Goal: Task Accomplishment & Management: Complete application form

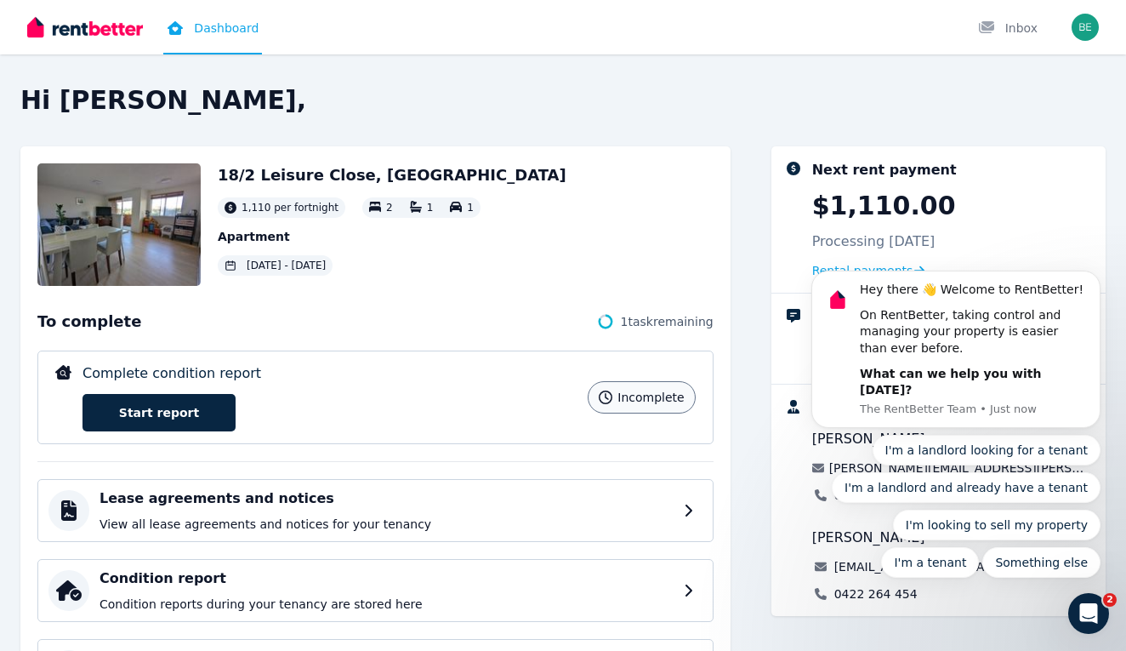
click at [232, 372] on p "Complete condition report" at bounding box center [172, 373] width 179 height 20
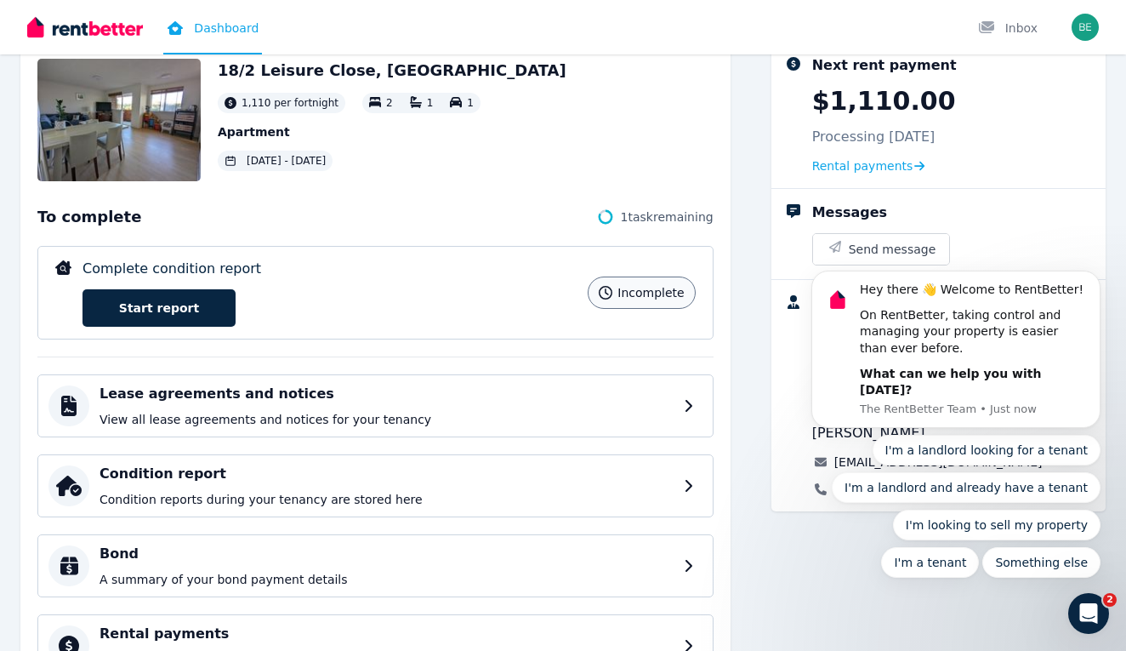
scroll to position [168, 0]
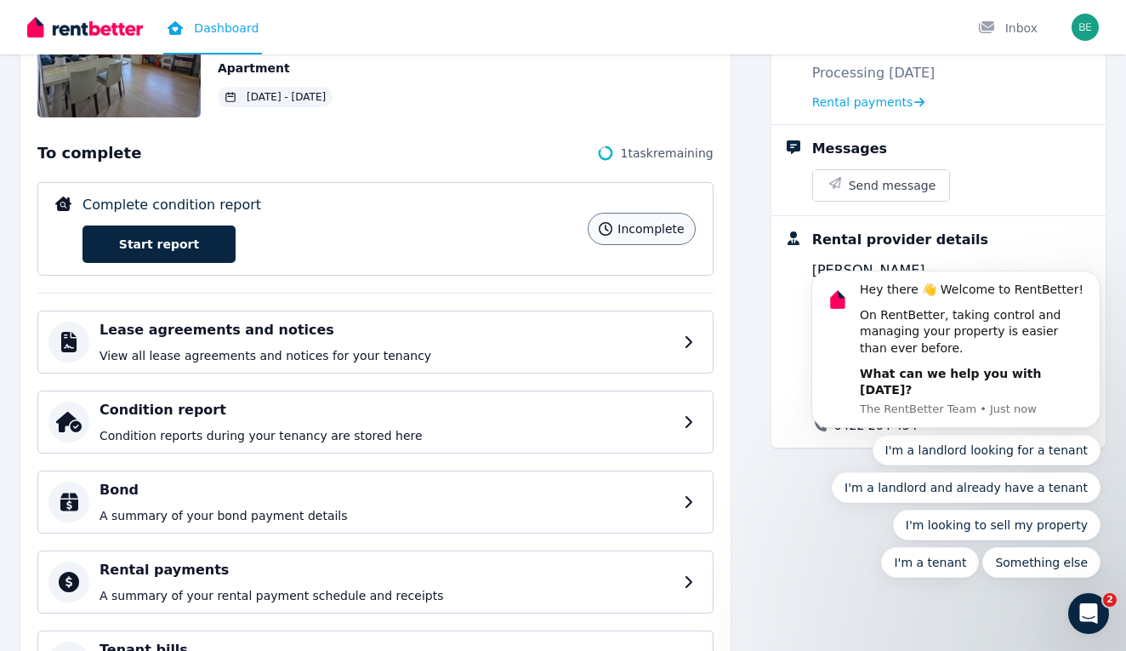
click at [387, 280] on div "To complete 1 task remaining Complete condition report incomplete Start report …" at bounding box center [375, 217] width 676 height 152
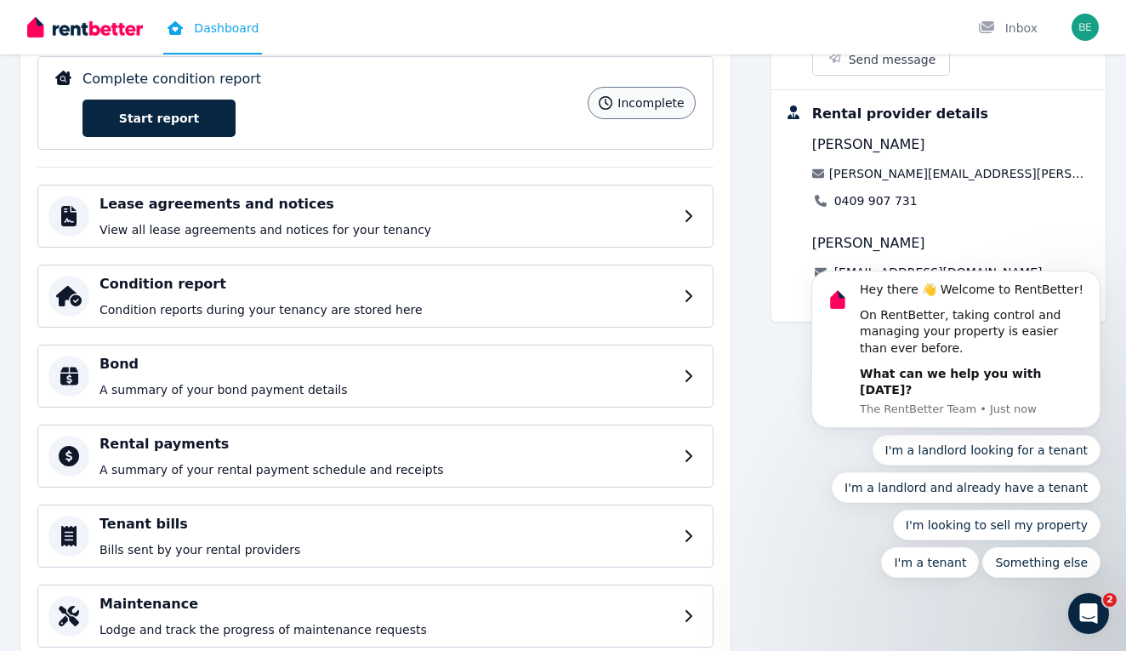
scroll to position [122, 0]
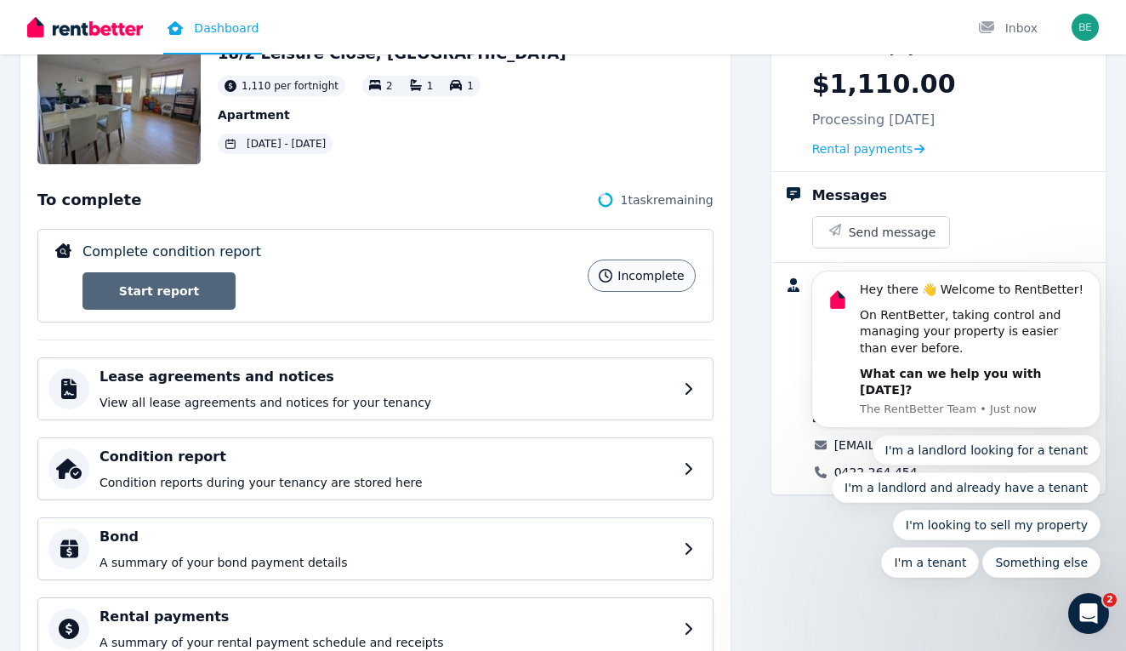
click at [204, 294] on link "Start report" at bounding box center [159, 290] width 153 height 37
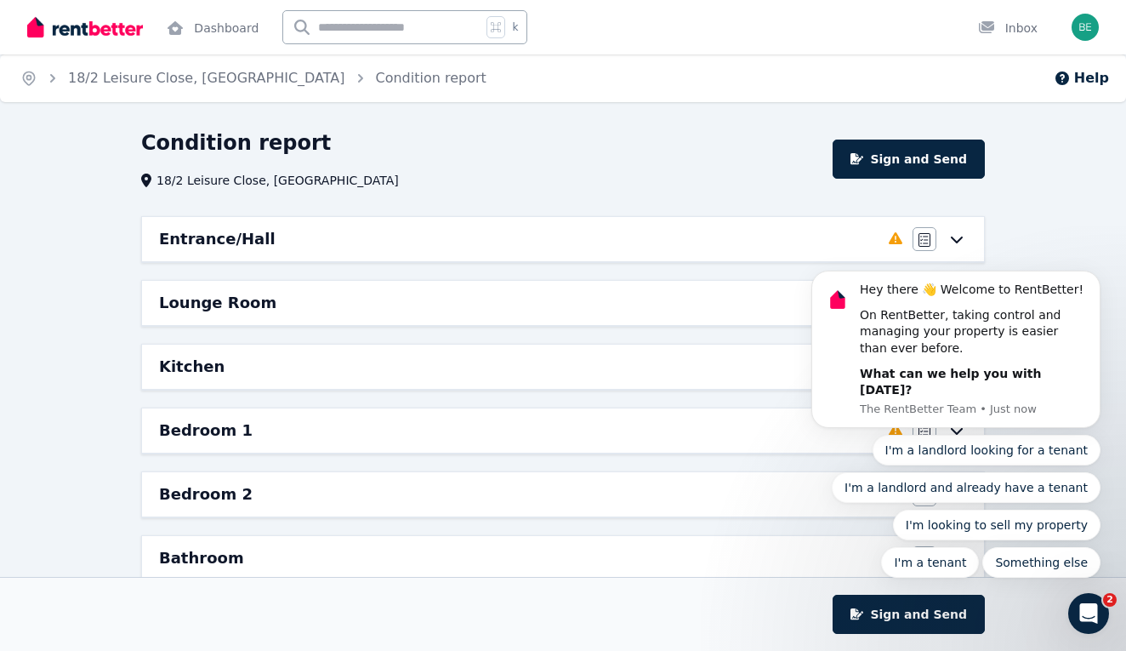
click at [951, 245] on body "Hey there 👋 Welcome to RentBetter! On RentBetter, taking control and managing y…" at bounding box center [956, 363] width 327 height 470
click at [949, 241] on body "Hey there 👋 Welcome to RentBetter! On RentBetter, taking control and managing y…" at bounding box center [956, 363] width 327 height 470
click at [1096, 281] on icon "Dismiss notification" at bounding box center [1095, 275] width 9 height 9
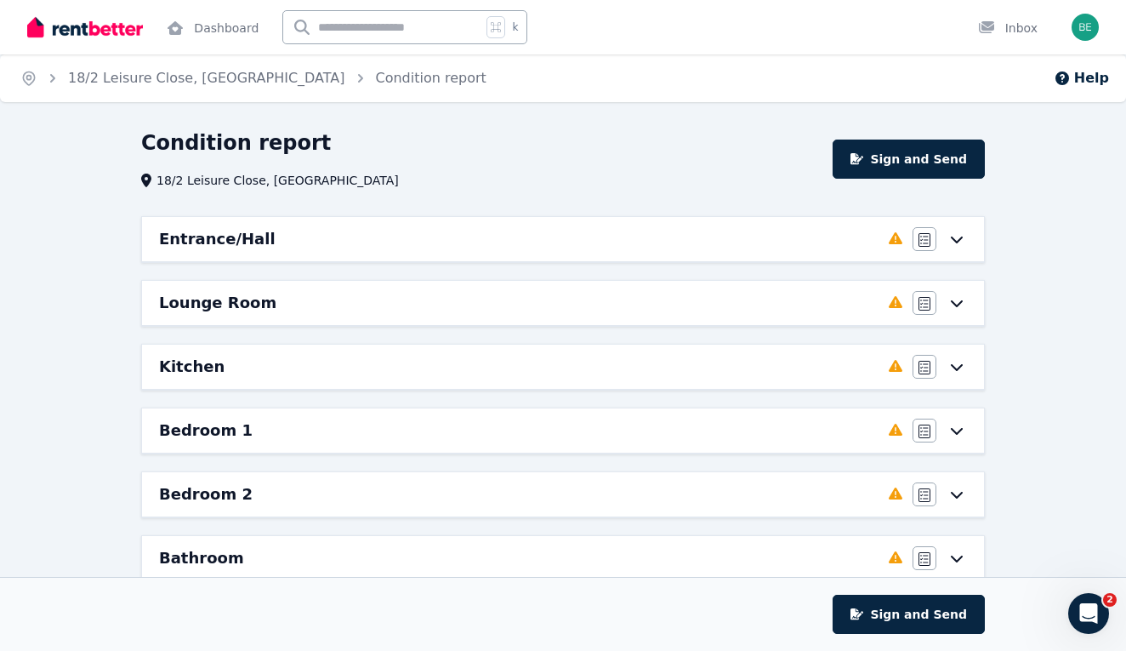
click at [962, 236] on icon at bounding box center [957, 239] width 12 height 7
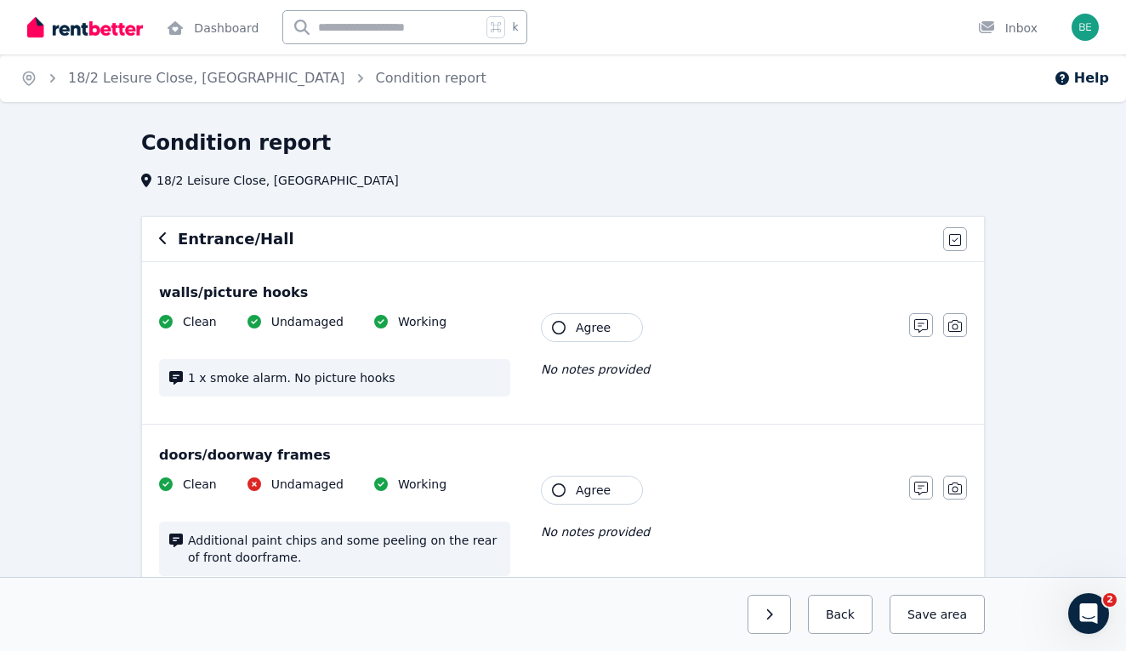
click at [164, 236] on icon "button" at bounding box center [163, 238] width 9 height 14
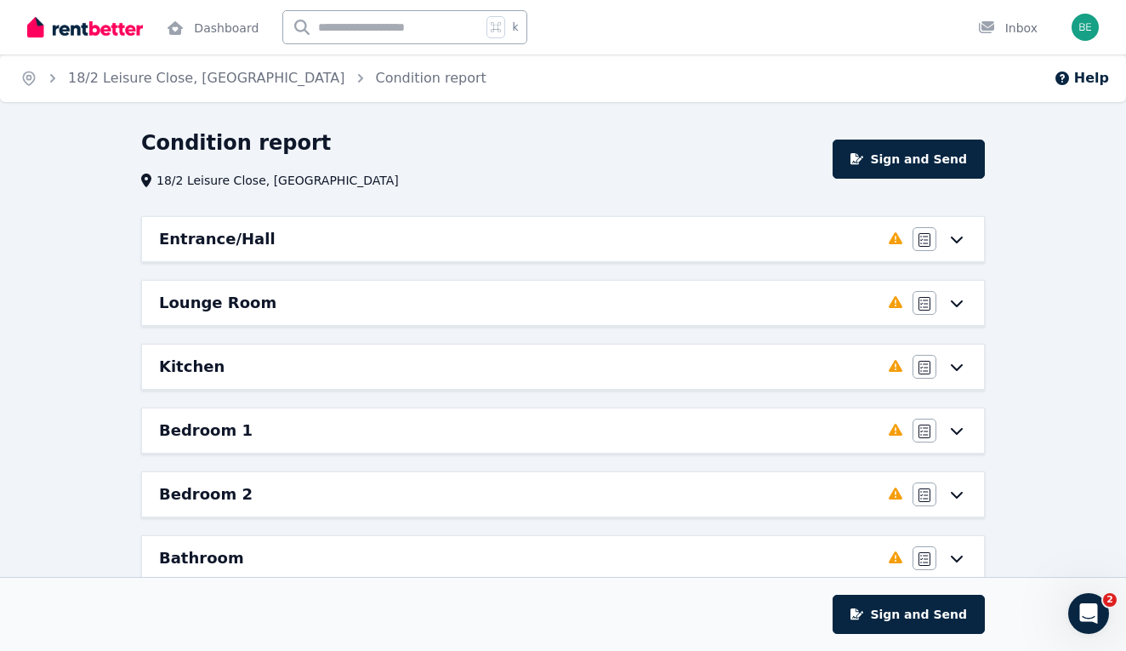
click at [955, 299] on icon at bounding box center [957, 303] width 20 height 14
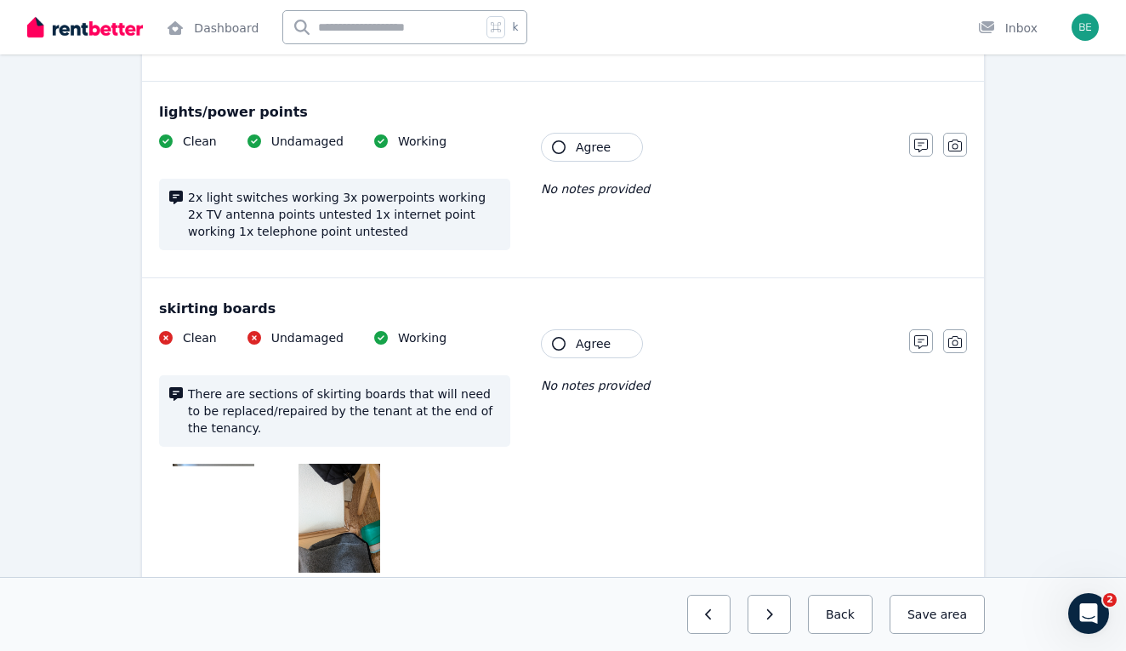
scroll to position [828, 0]
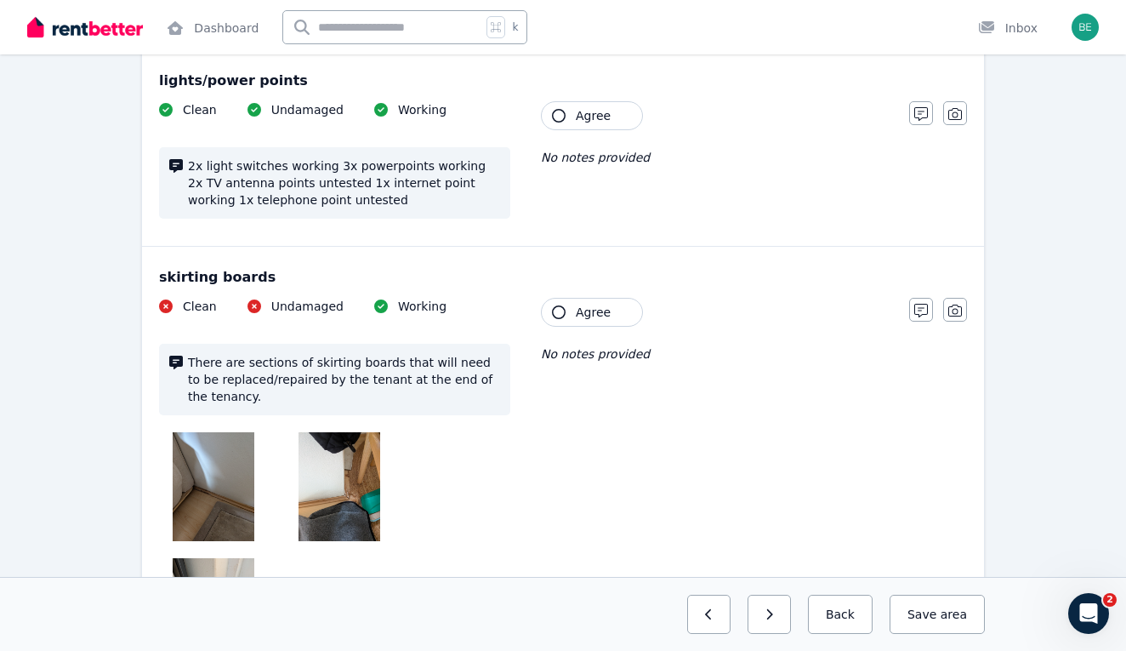
click at [350, 437] on img at bounding box center [340, 486] width 82 height 109
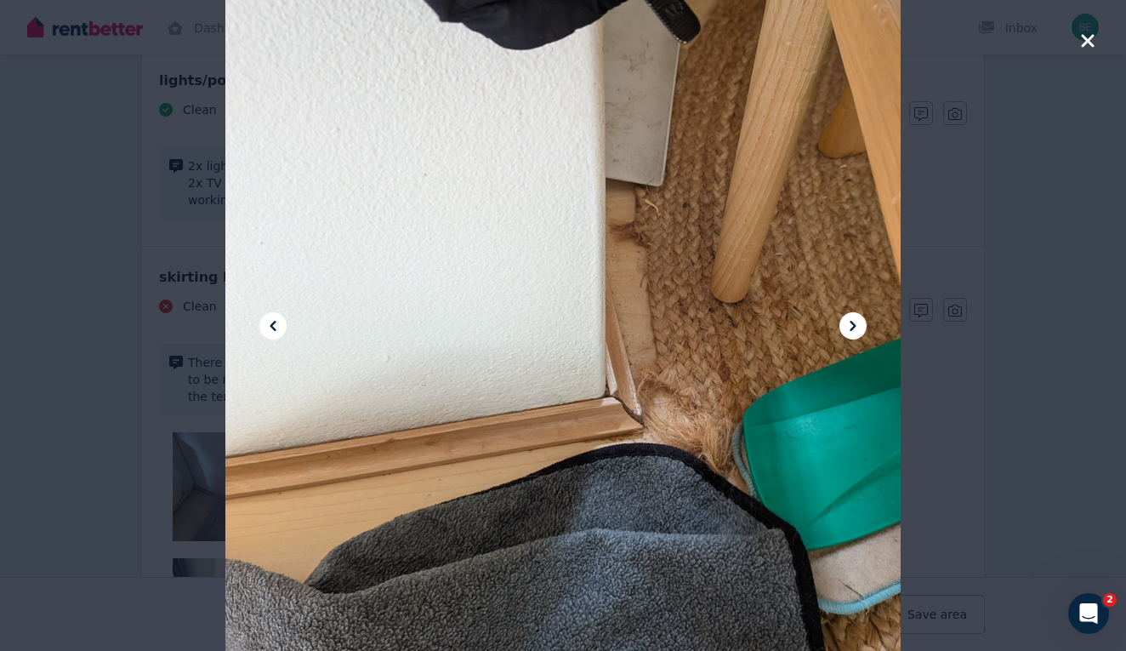
click at [1096, 43] on div at bounding box center [563, 325] width 1126 height 651
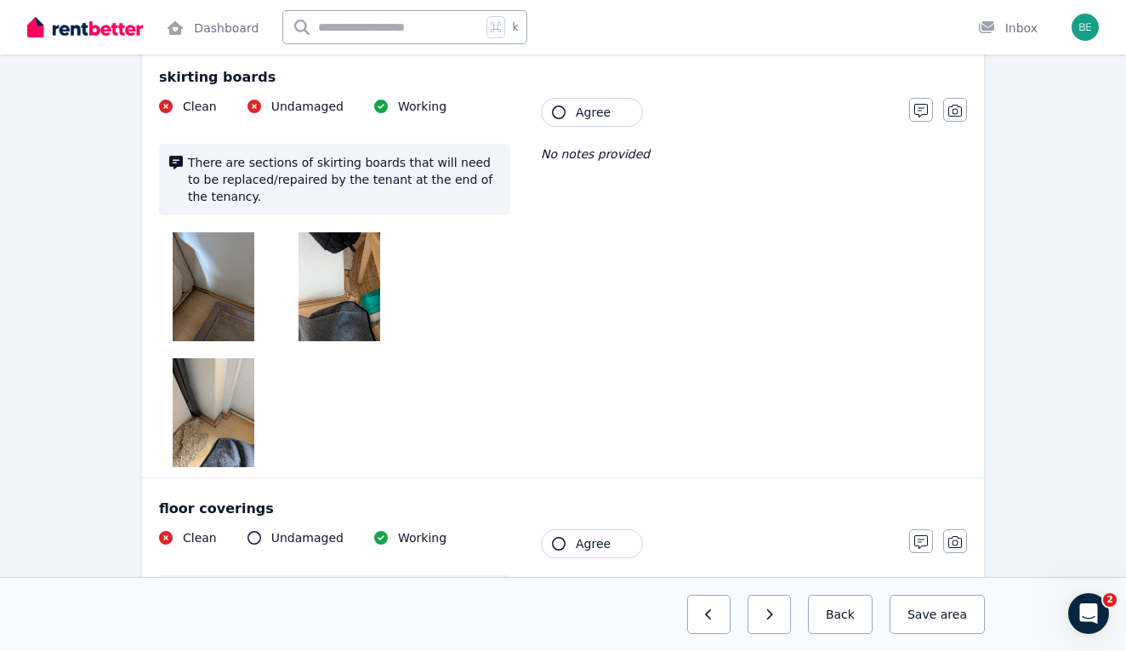
scroll to position [1064, 0]
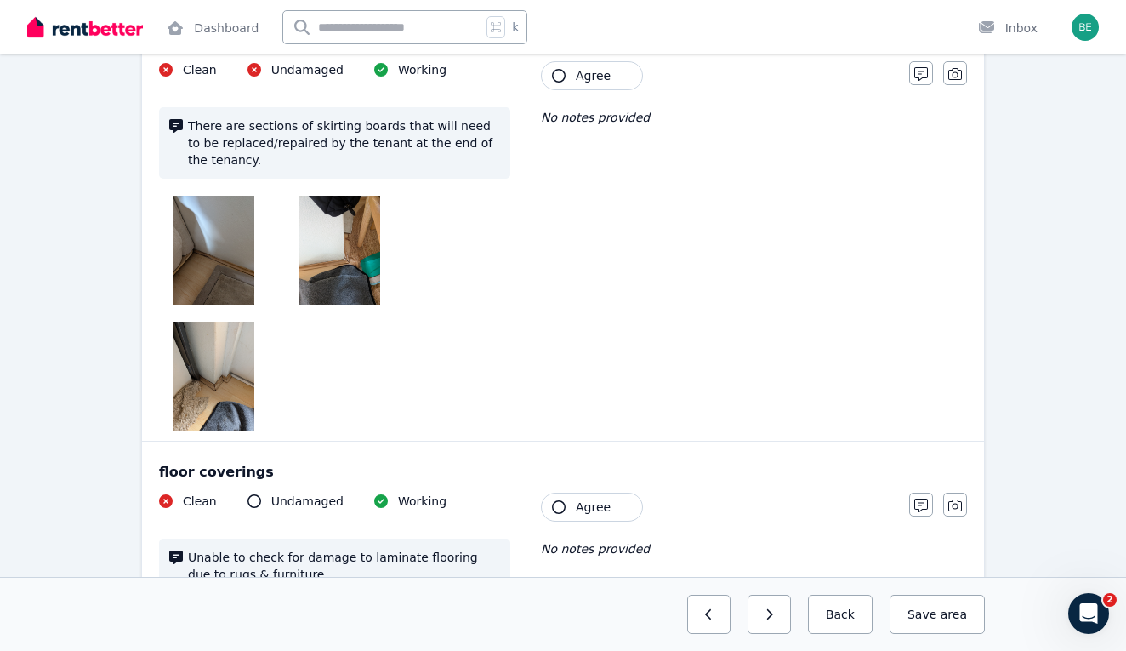
click at [232, 411] on img at bounding box center [214, 376] width 82 height 109
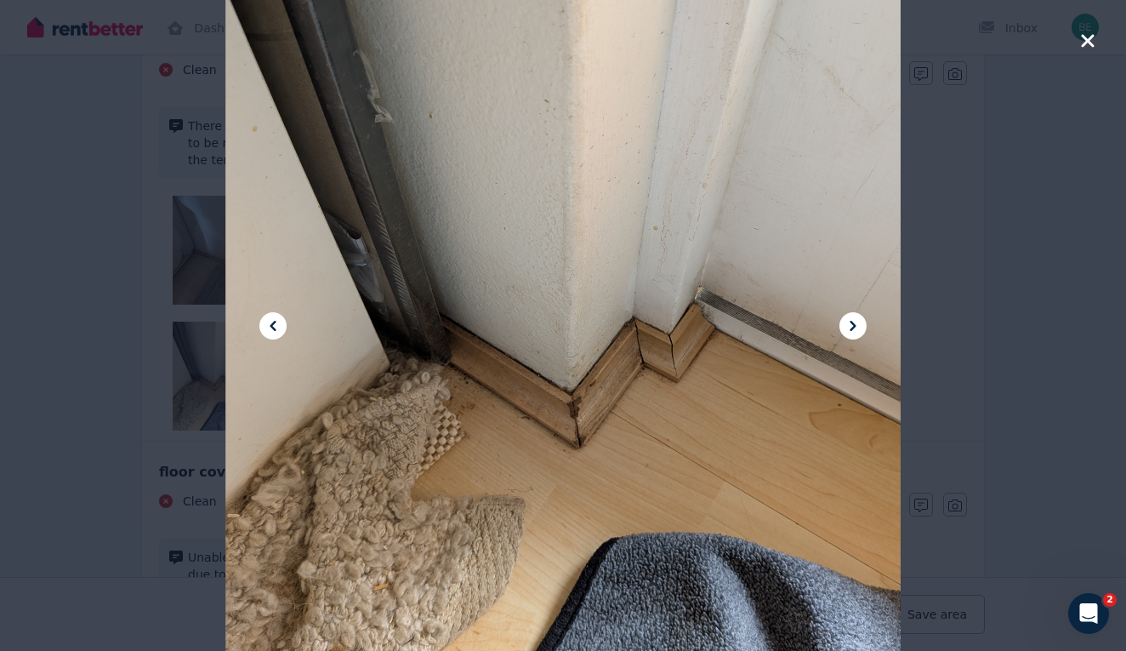
click at [1080, 50] on icon "button" at bounding box center [1087, 41] width 15 height 20
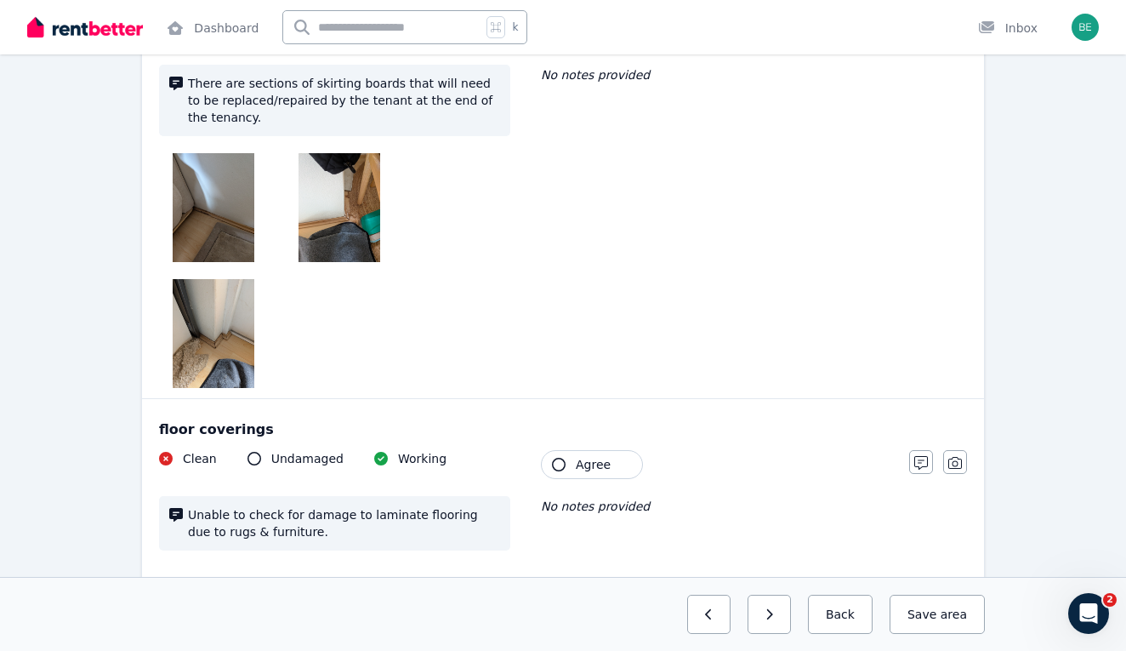
scroll to position [1102, 0]
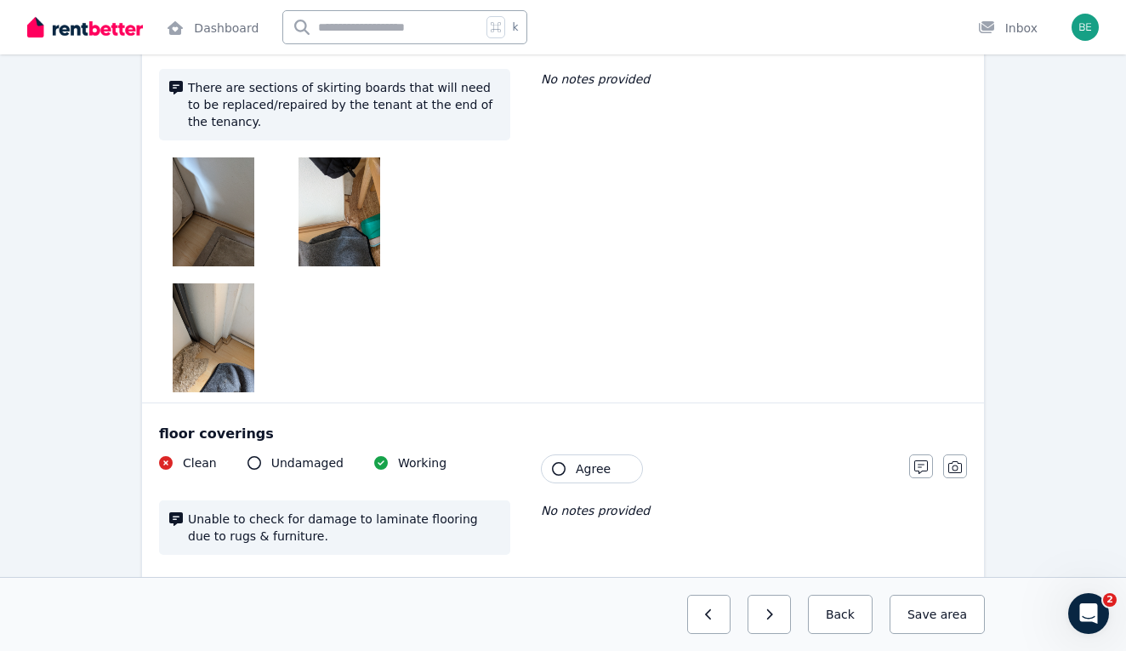
click at [205, 357] on img at bounding box center [214, 337] width 82 height 109
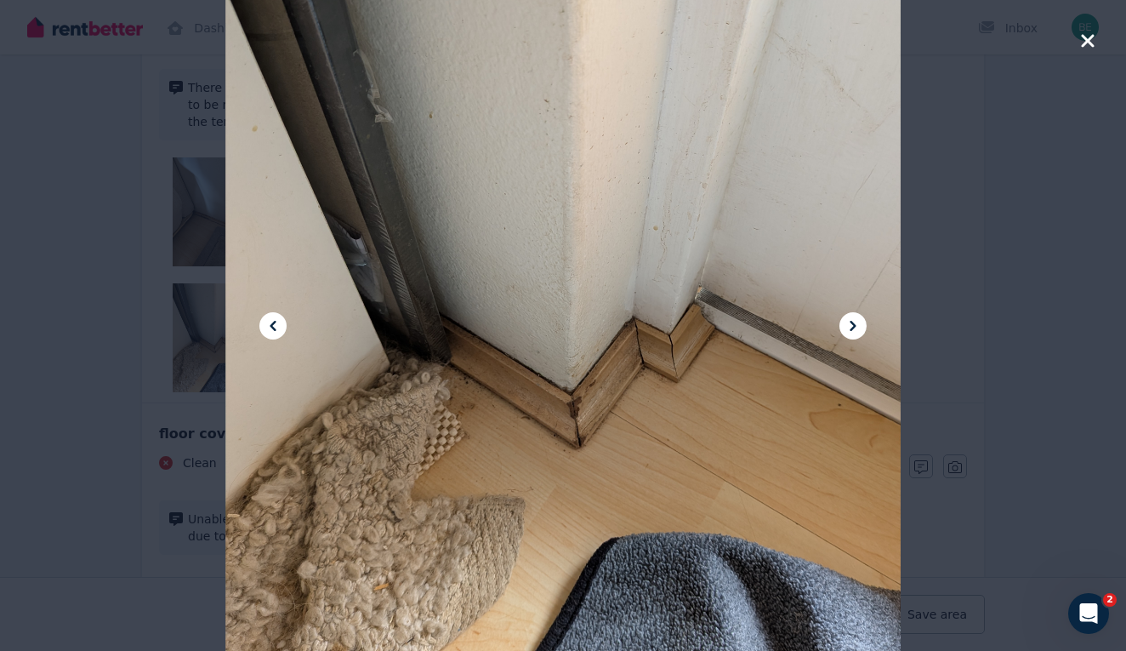
click at [282, 320] on icon at bounding box center [273, 326] width 20 height 20
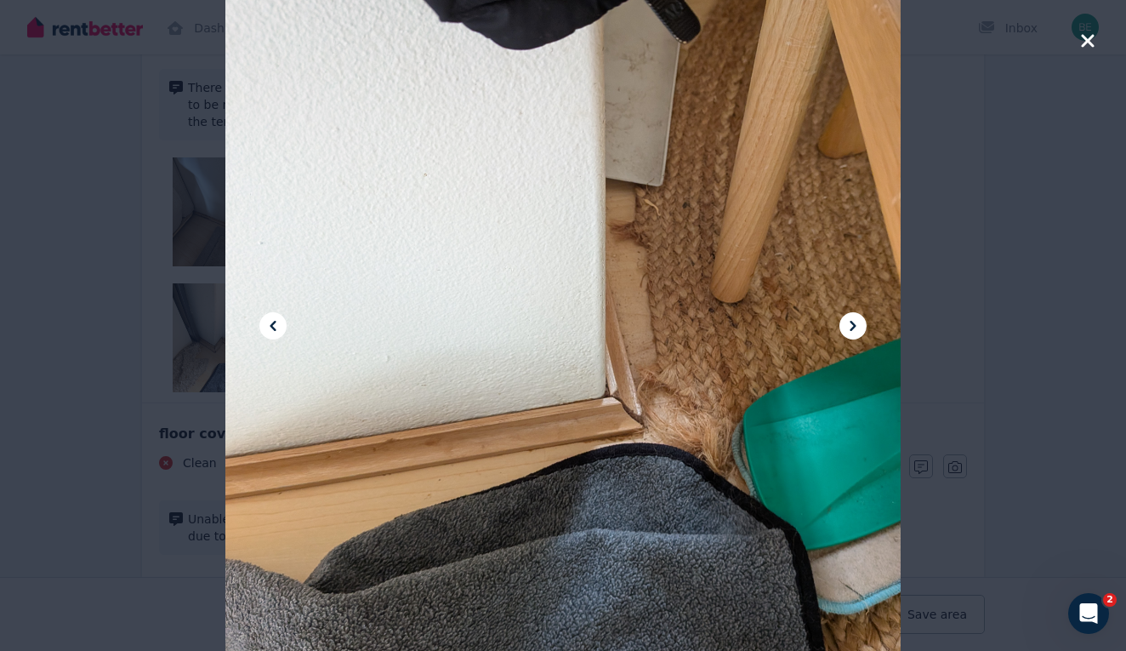
click at [282, 320] on icon at bounding box center [273, 326] width 20 height 20
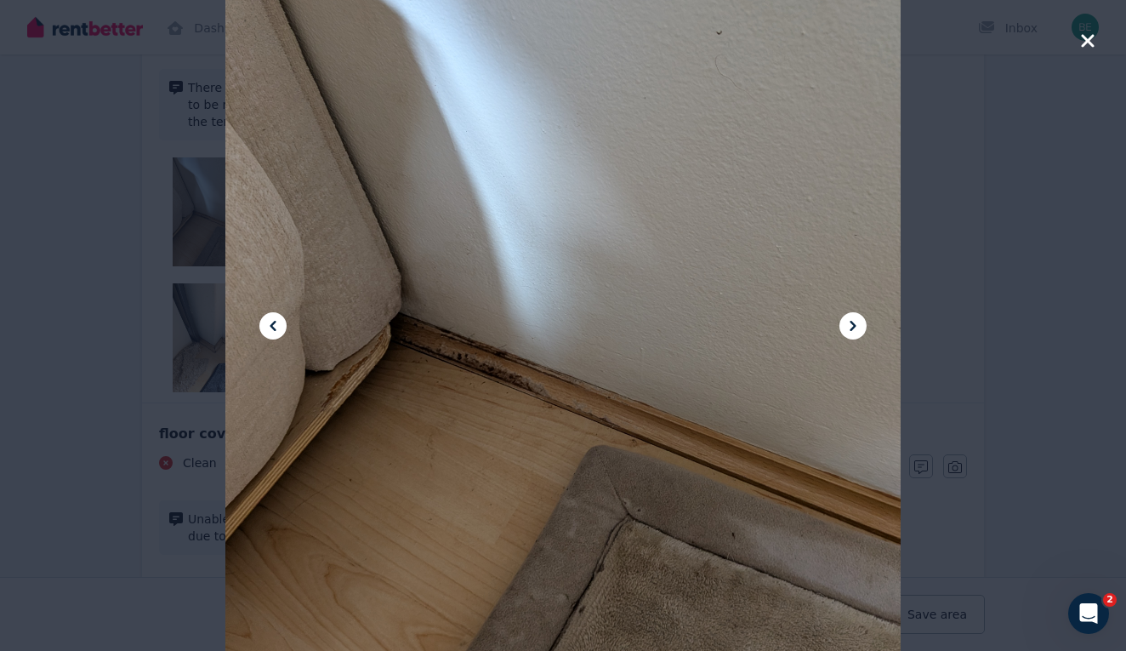
click at [1088, 47] on icon "button" at bounding box center [1087, 41] width 15 height 20
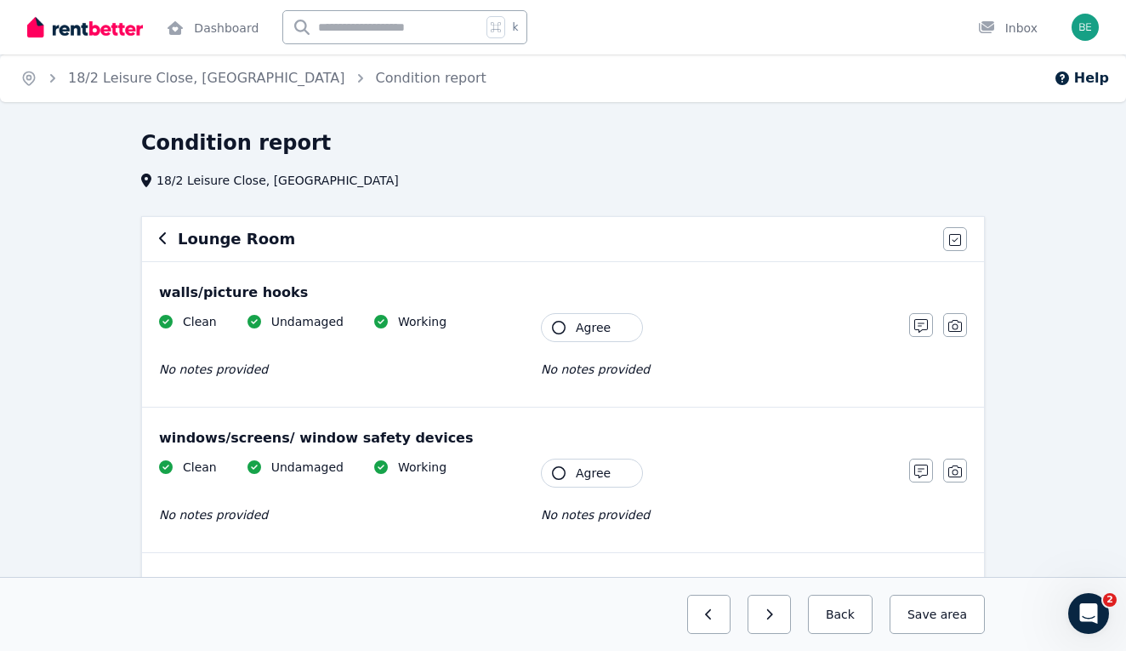
scroll to position [0, 0]
click at [164, 243] on icon "button" at bounding box center [162, 238] width 7 height 12
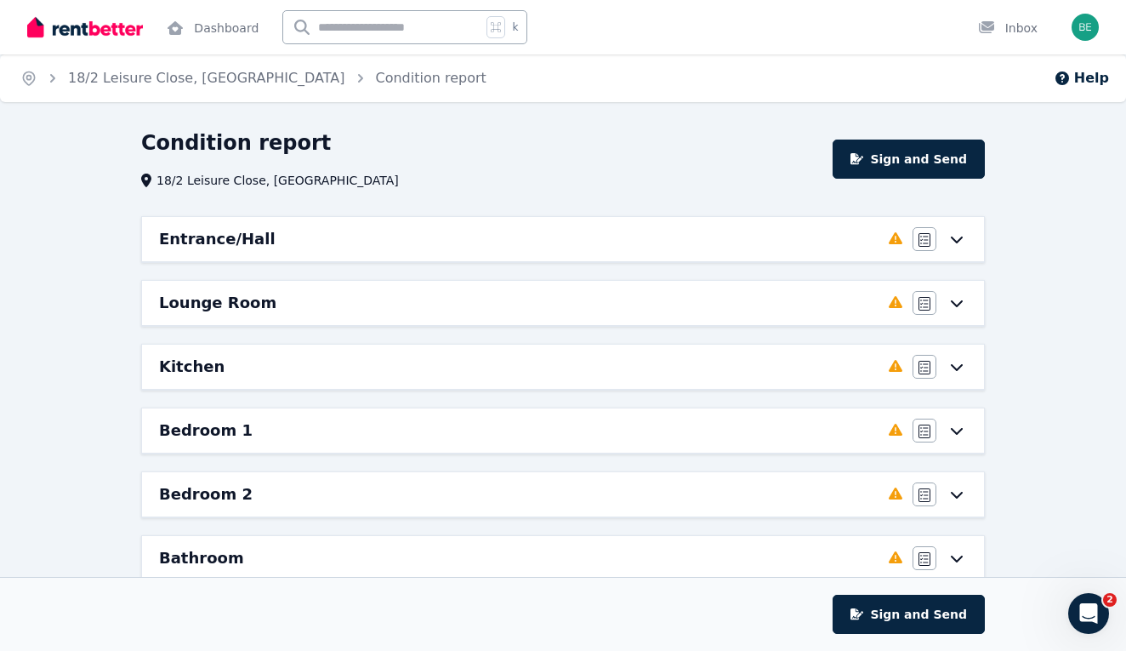
click at [959, 373] on icon at bounding box center [957, 367] width 20 height 14
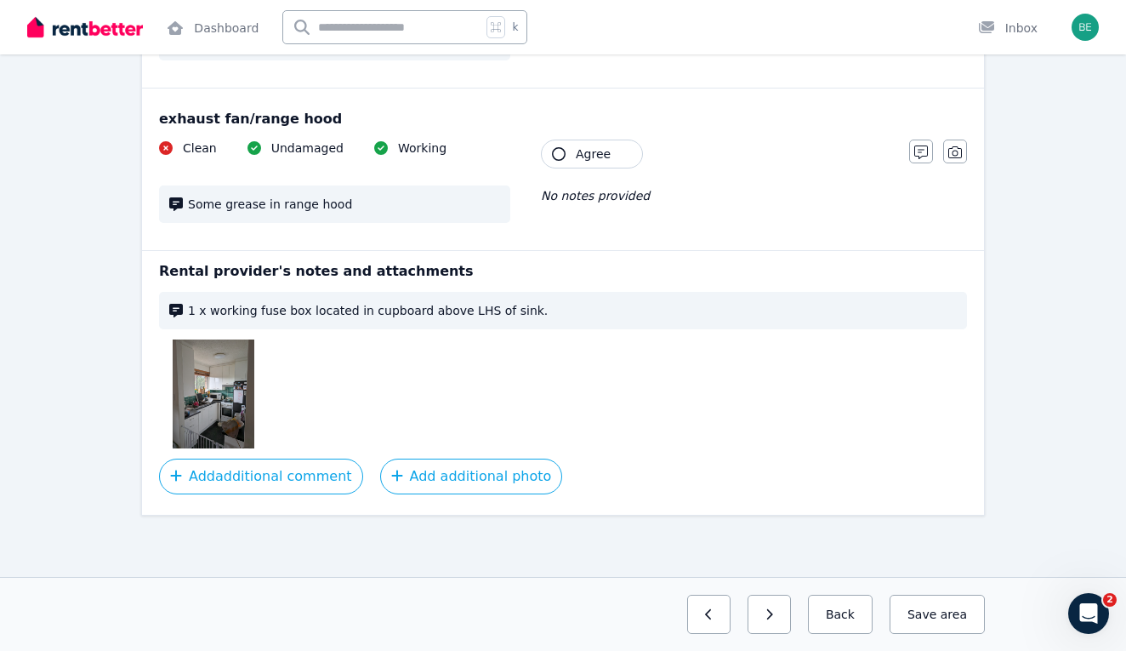
scroll to position [1910, 0]
click at [234, 356] on img at bounding box center [214, 393] width 82 height 109
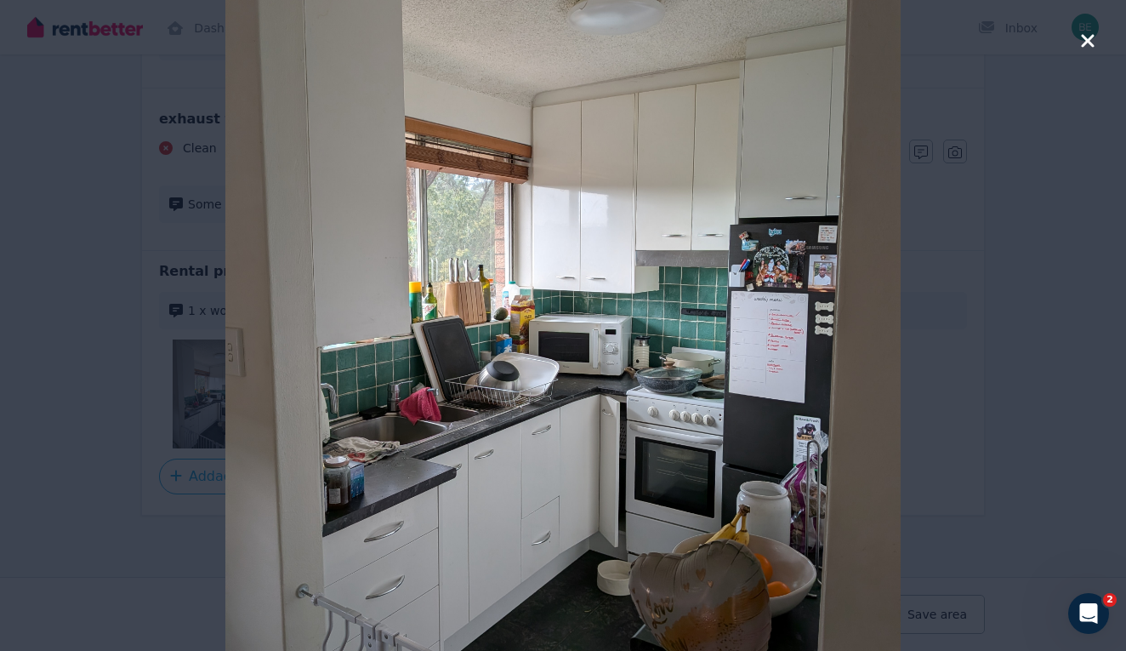
click at [1084, 37] on icon "button" at bounding box center [1087, 40] width 13 height 13
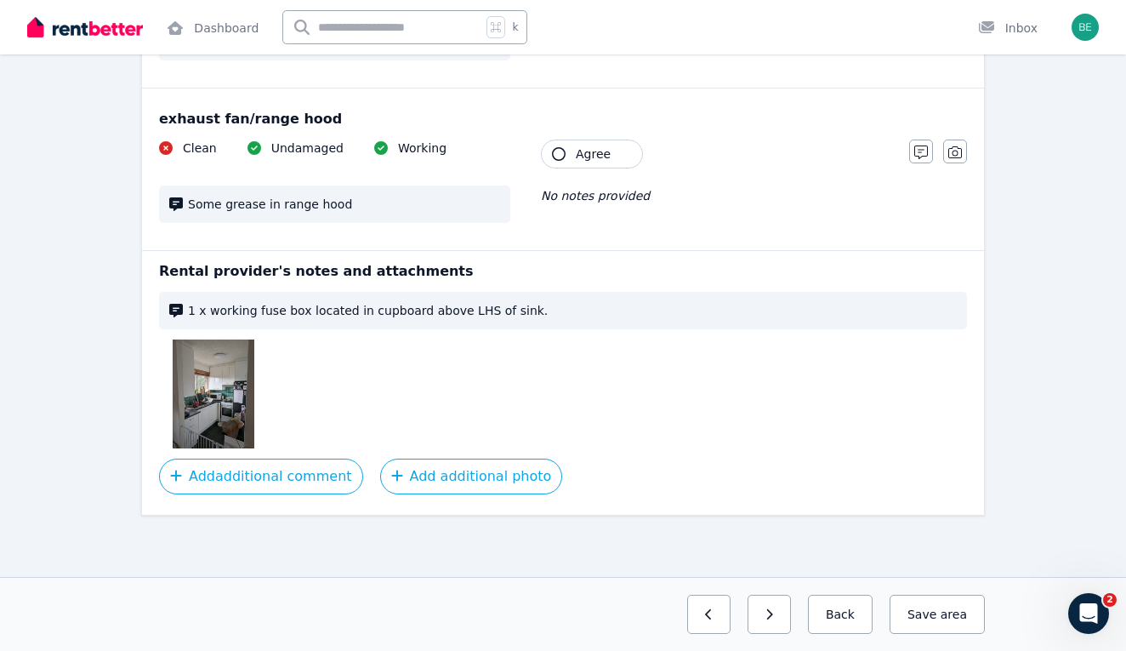
click at [238, 383] on img at bounding box center [214, 393] width 82 height 109
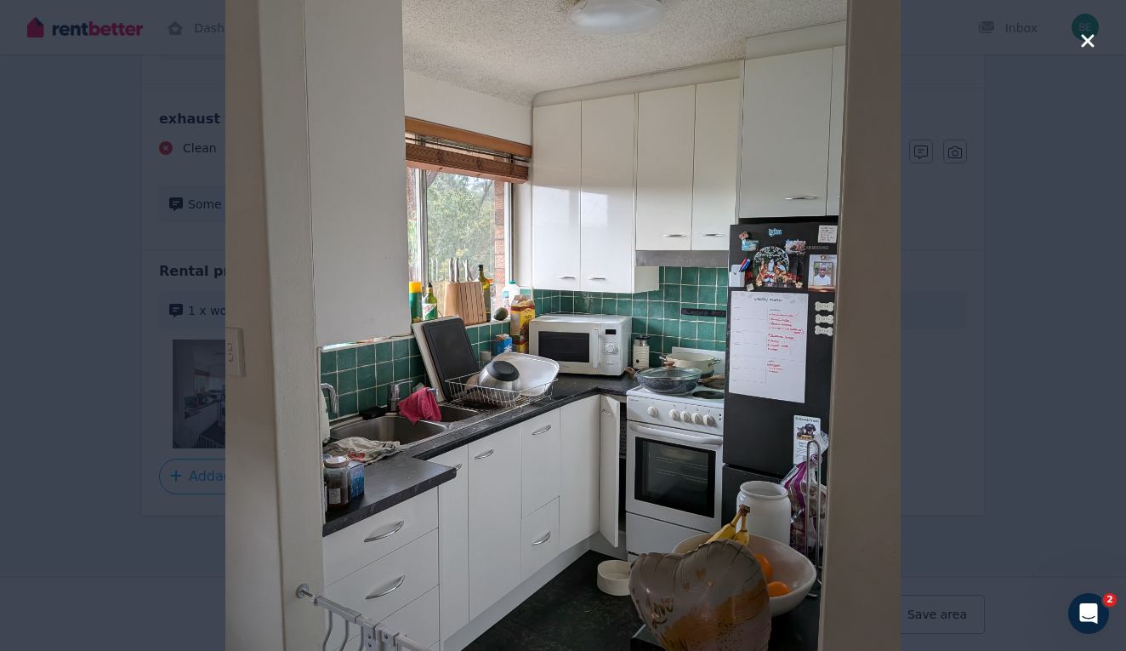
click at [1079, 45] on div at bounding box center [563, 325] width 1126 height 651
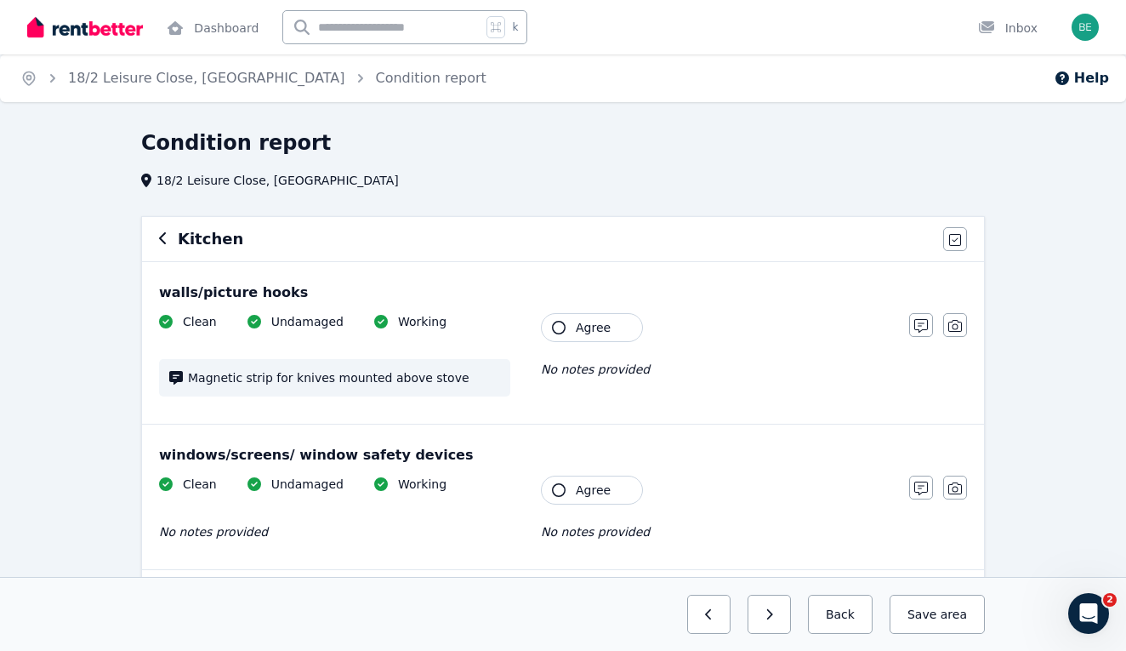
scroll to position [0, 0]
click at [164, 234] on icon "button" at bounding box center [162, 238] width 7 height 12
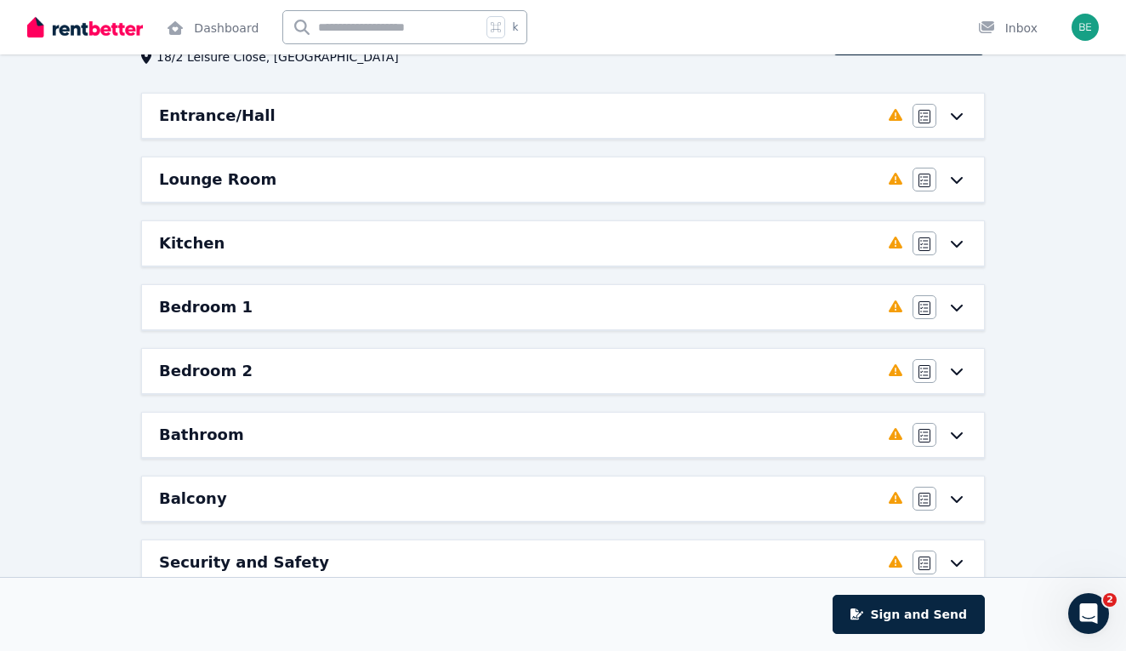
scroll to position [165, 0]
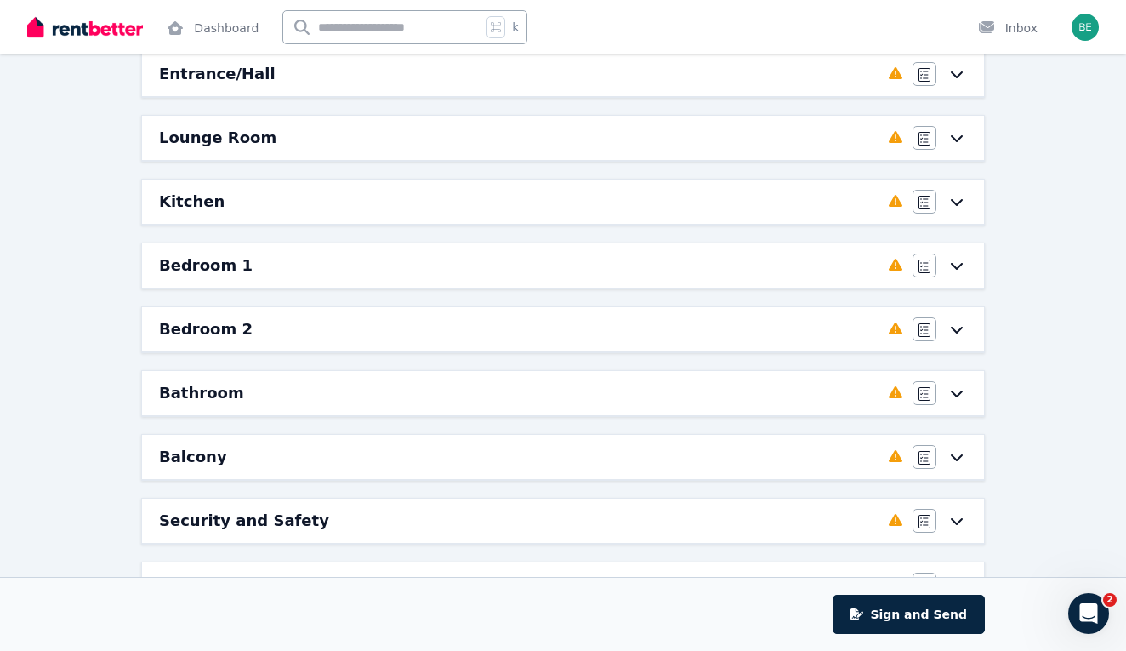
click at [965, 265] on icon at bounding box center [957, 266] width 20 height 14
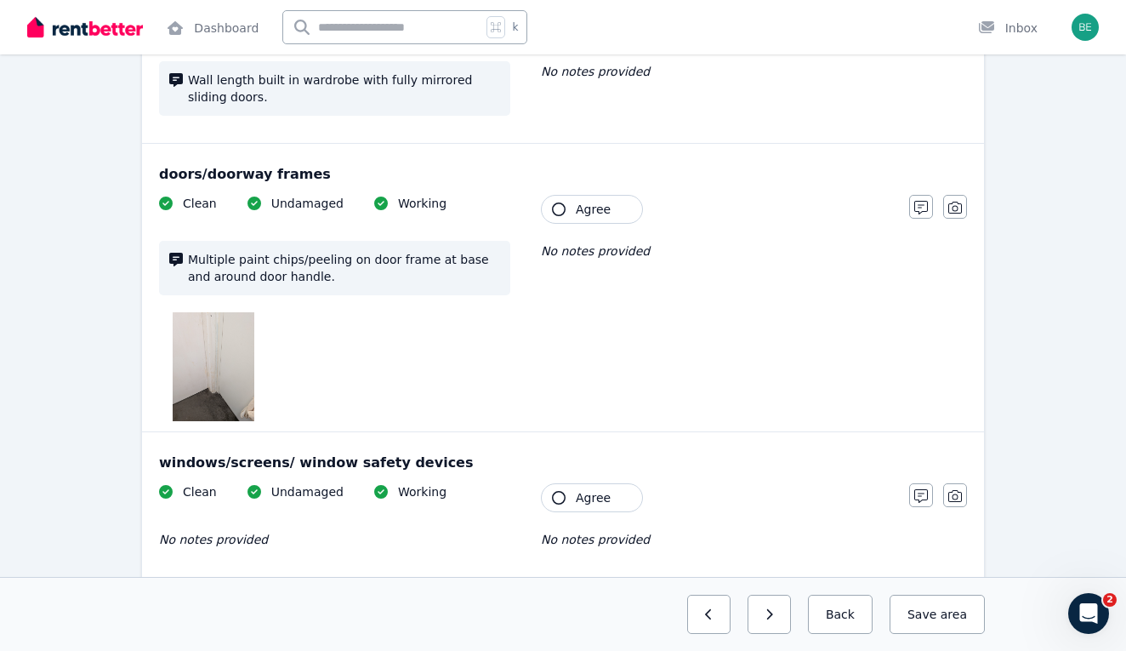
scroll to position [472, 0]
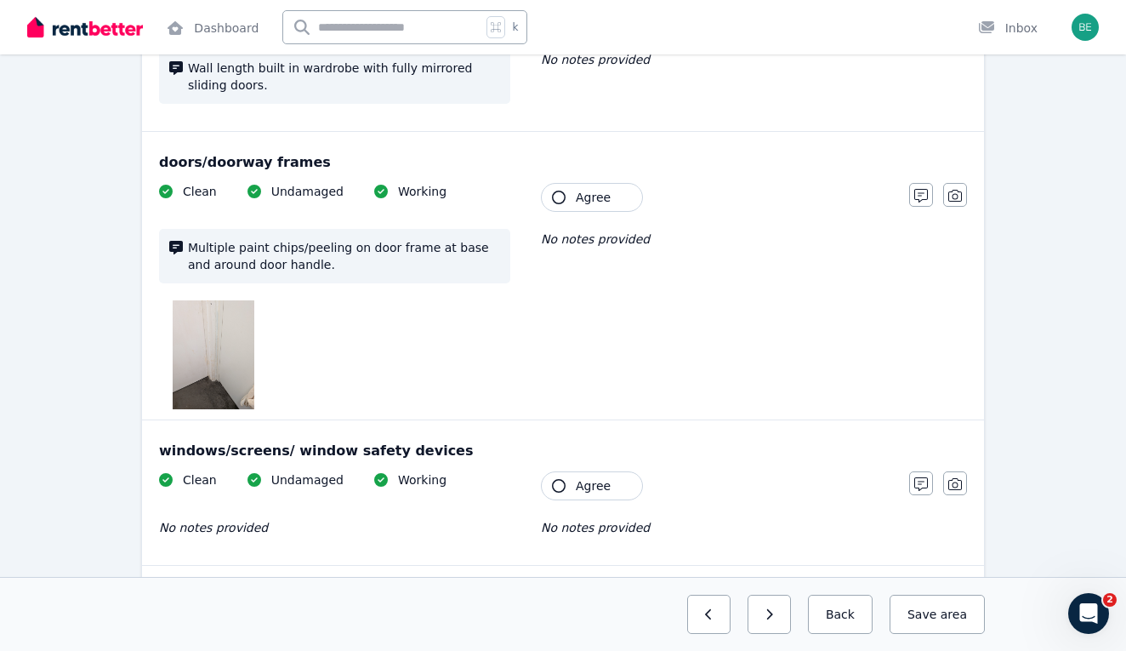
click at [228, 384] on img at bounding box center [214, 354] width 82 height 109
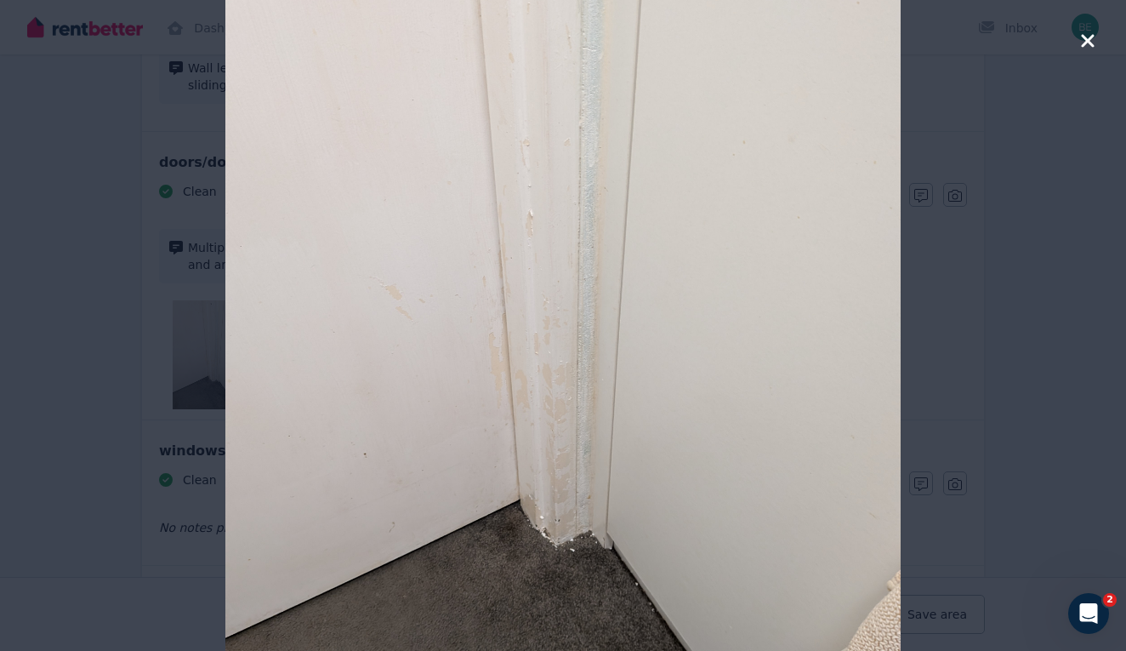
click at [1086, 47] on icon "button" at bounding box center [1087, 41] width 15 height 20
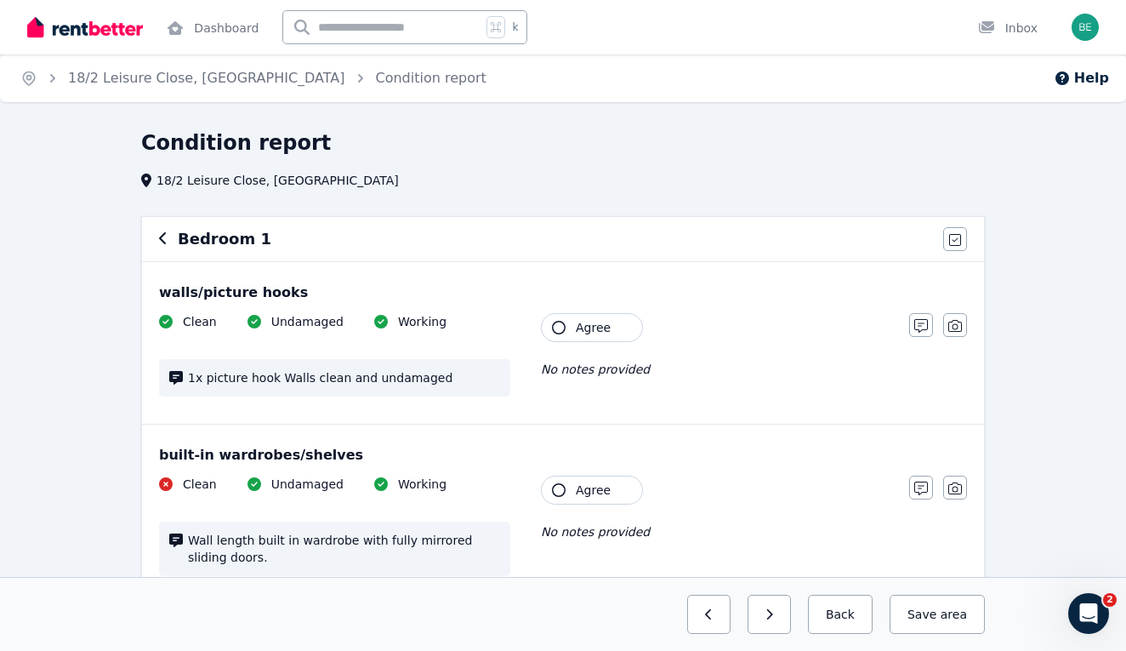
scroll to position [0, 0]
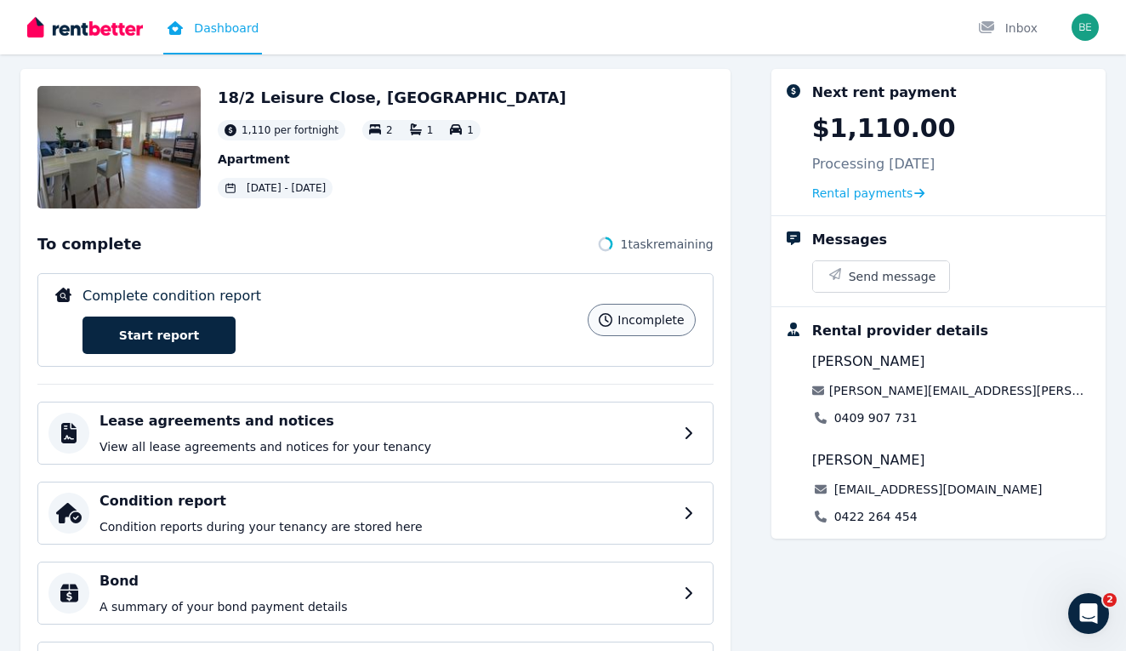
scroll to position [31, 0]
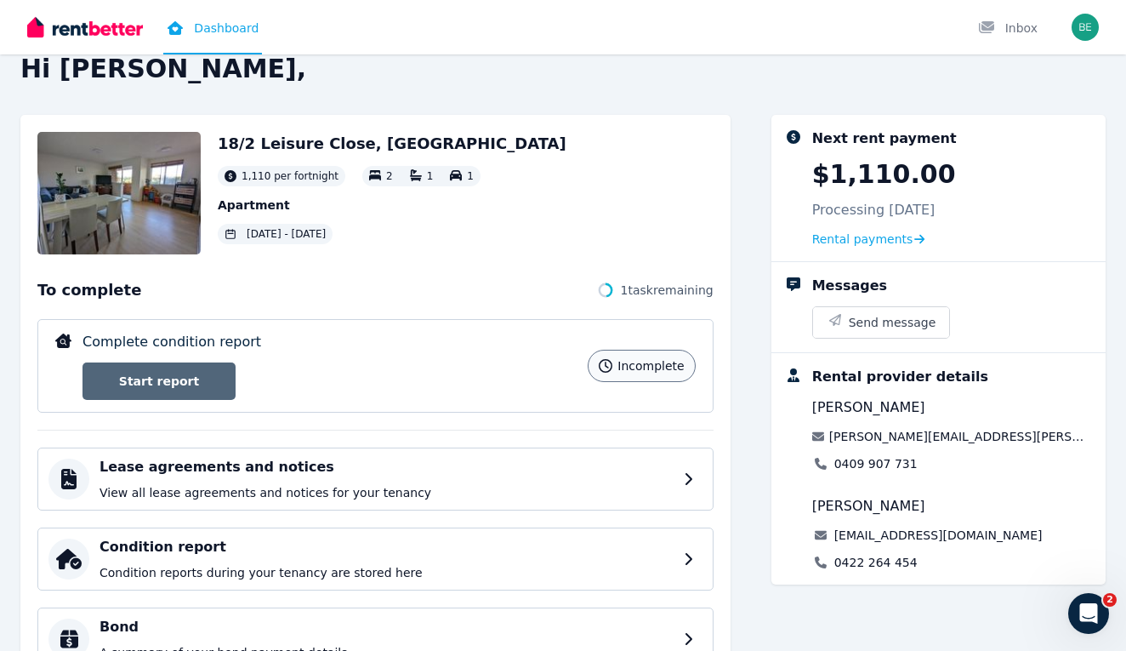
click at [221, 370] on link "Start report" at bounding box center [159, 380] width 153 height 37
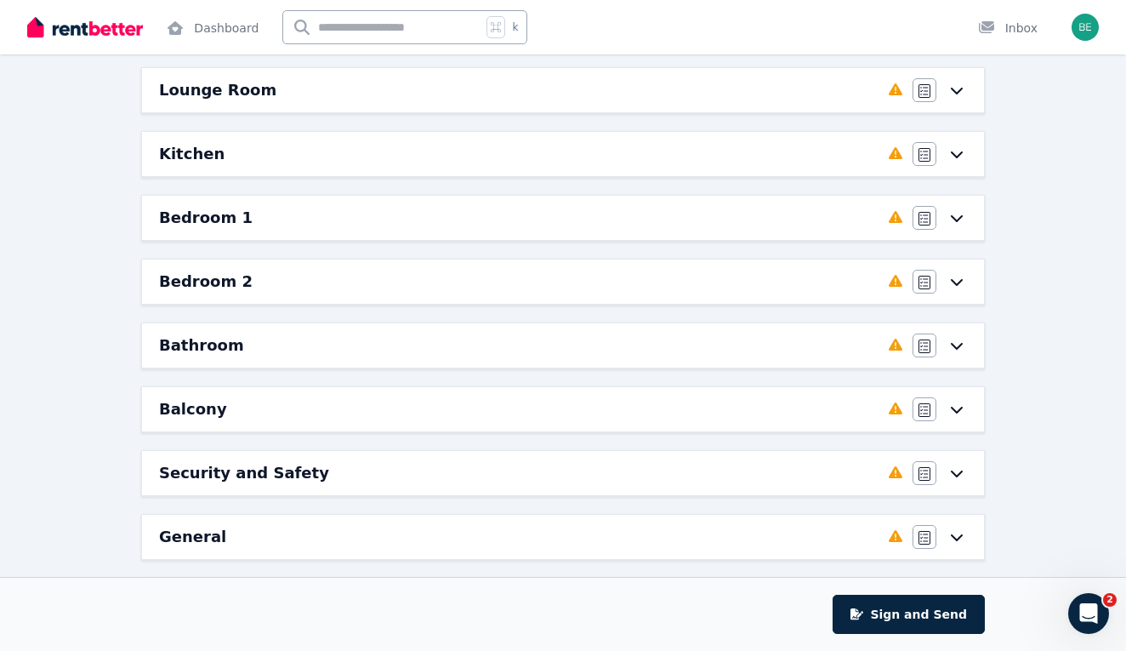
scroll to position [232, 0]
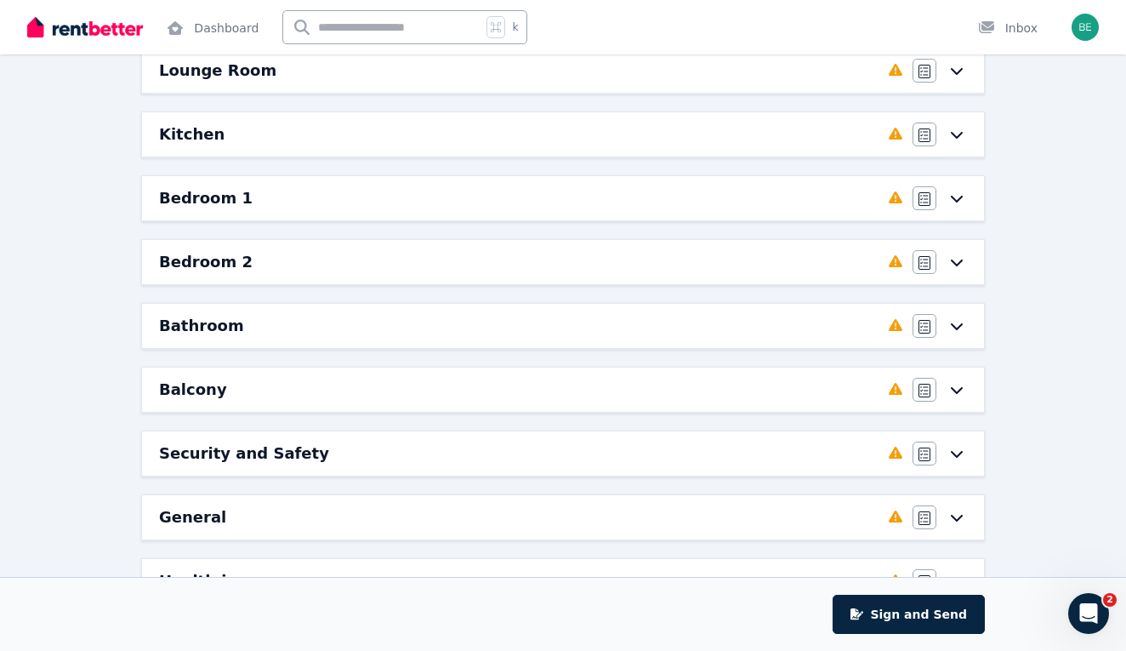
click at [950, 266] on icon at bounding box center [957, 262] width 20 height 14
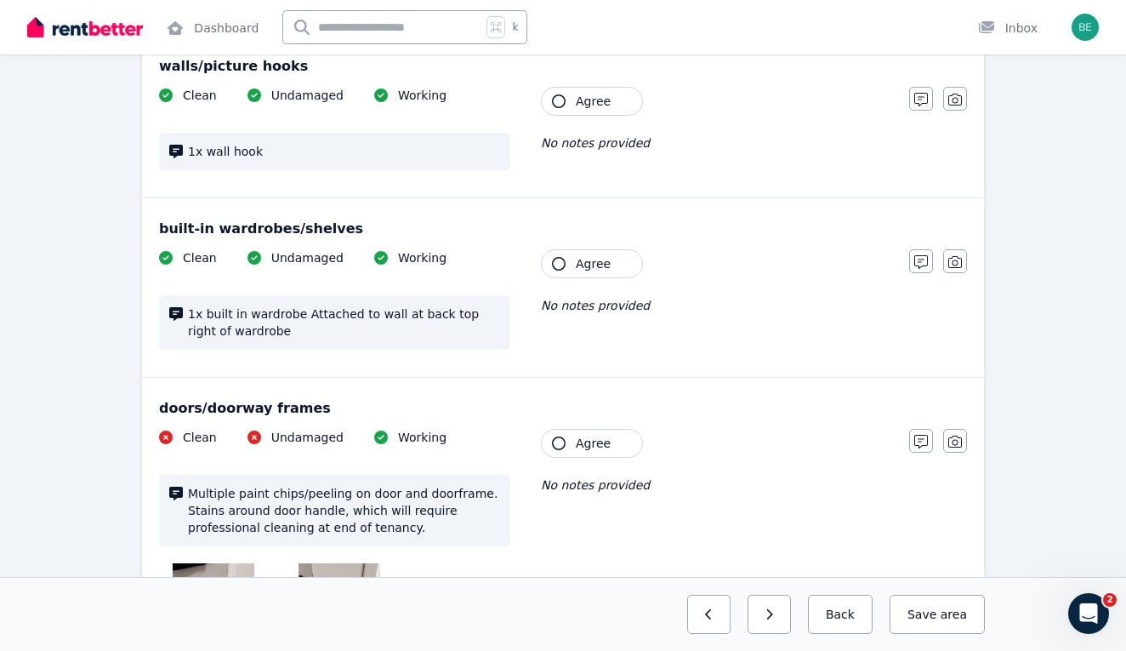
scroll to position [476, 0]
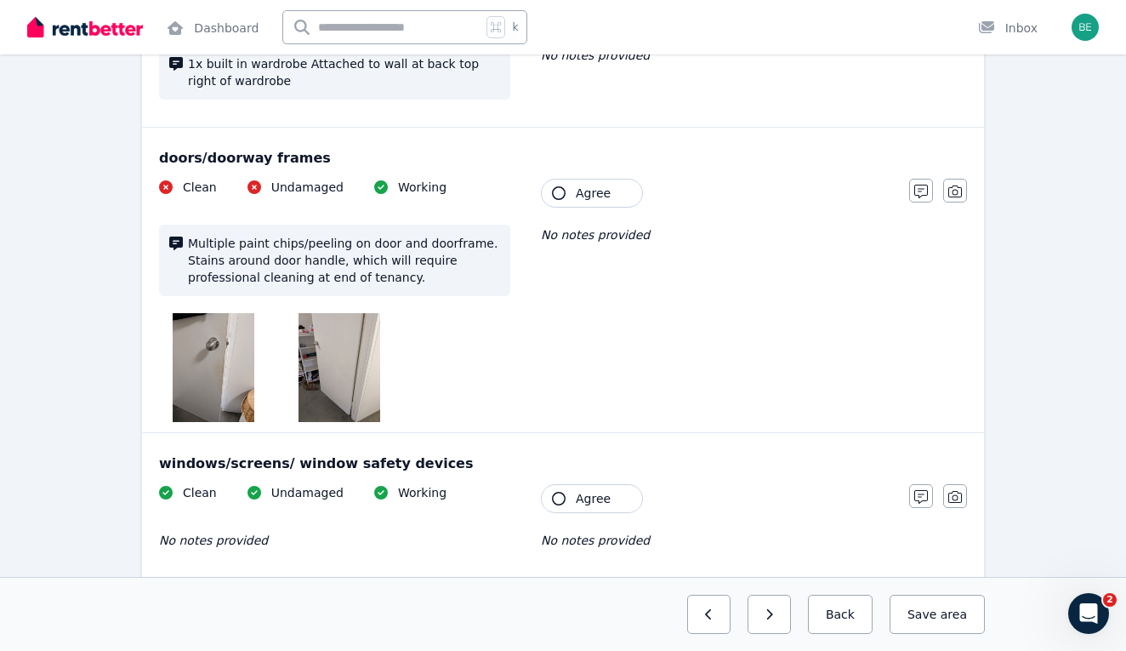
click at [242, 353] on img at bounding box center [214, 367] width 82 height 109
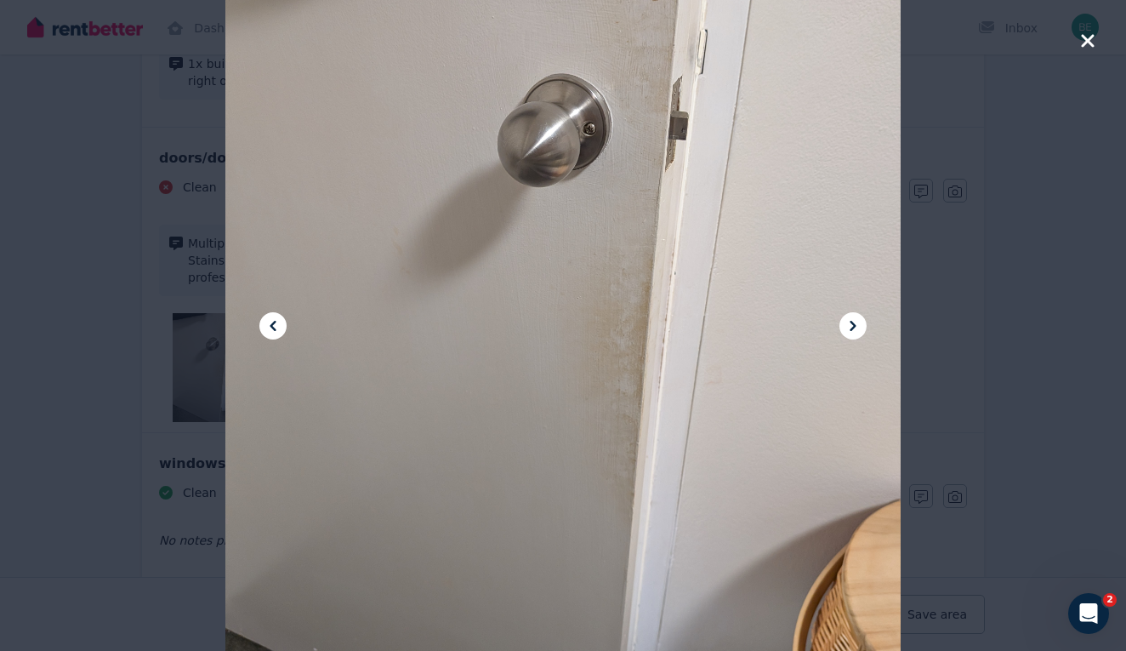
click at [281, 332] on icon at bounding box center [273, 326] width 20 height 20
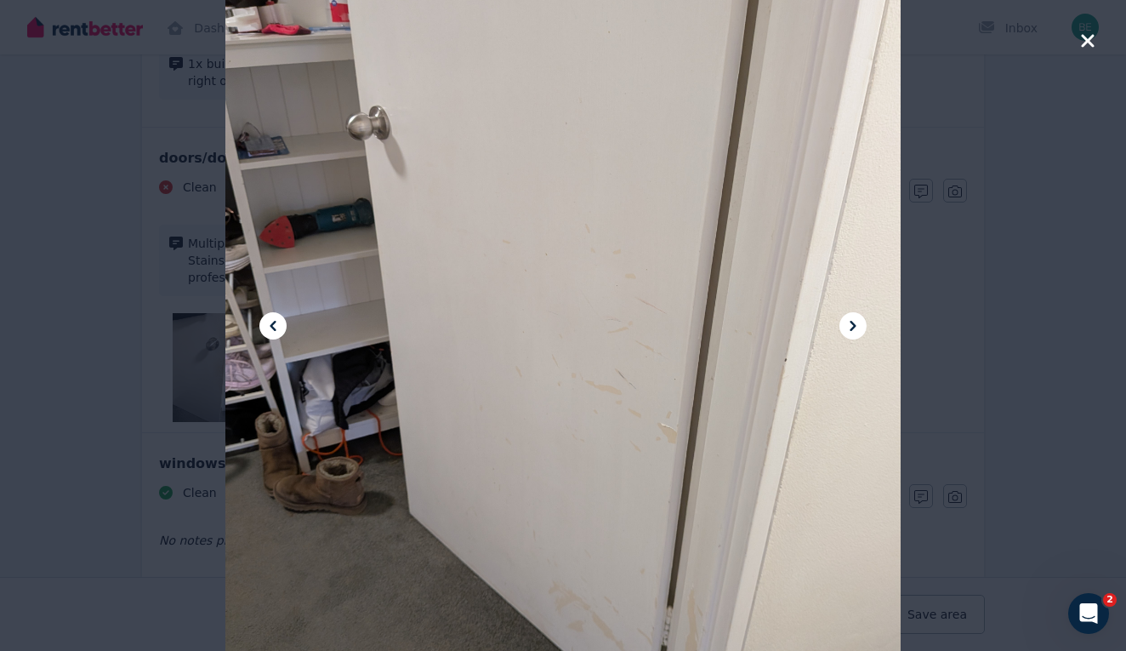
click at [850, 328] on icon at bounding box center [853, 326] width 20 height 20
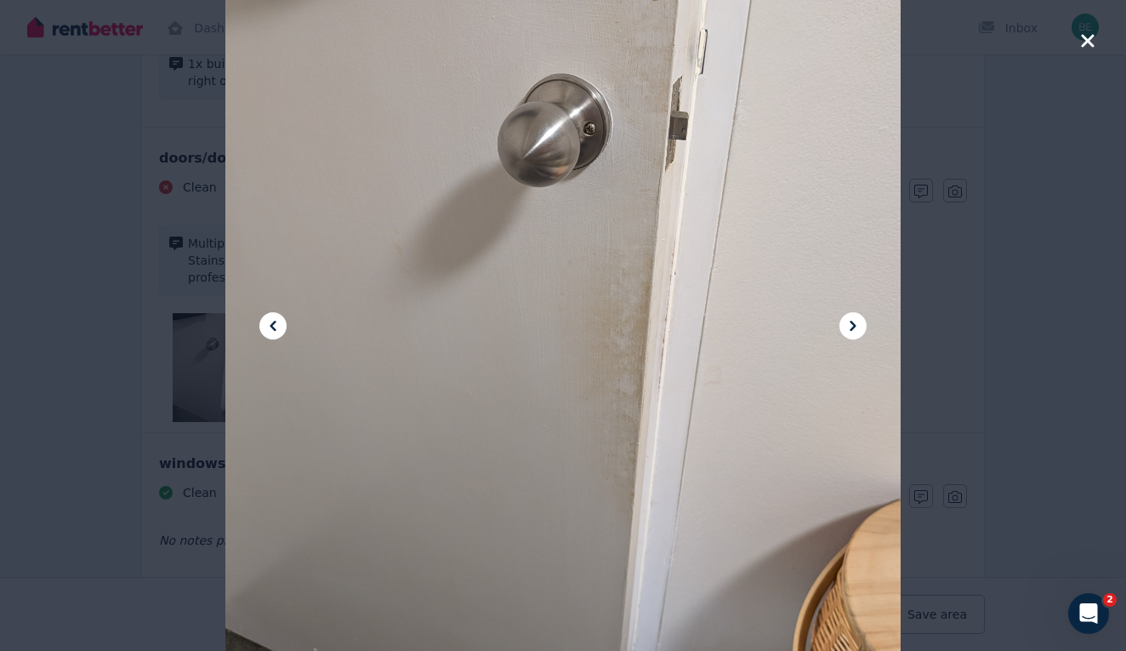
click at [1088, 44] on icon "button" at bounding box center [1087, 41] width 15 height 20
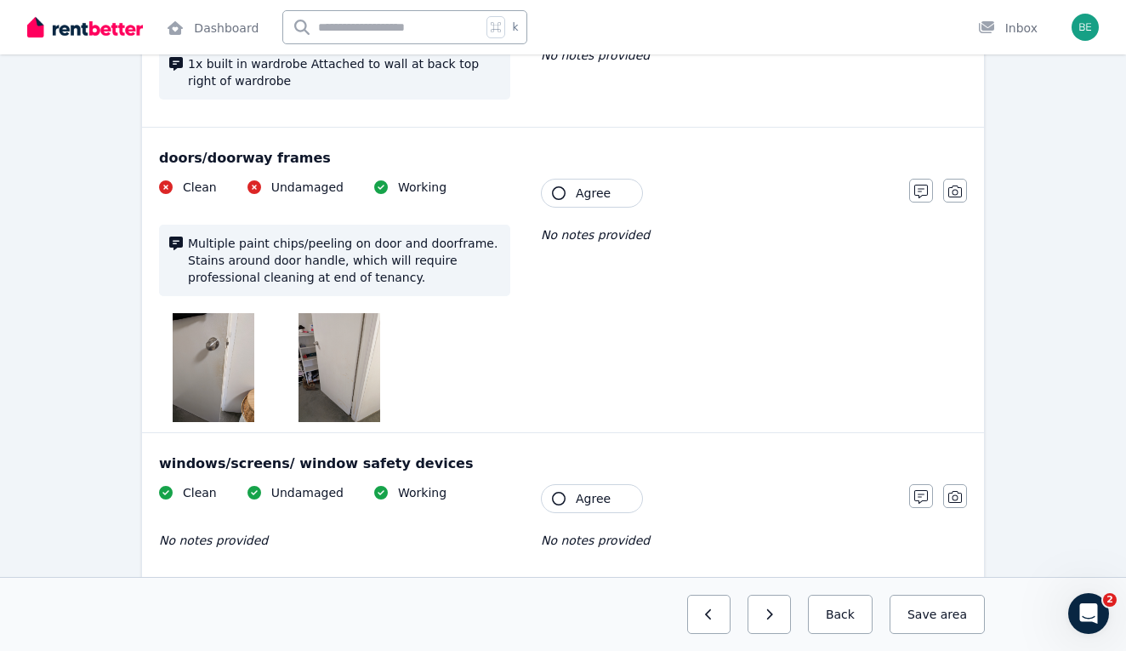
click at [244, 372] on img at bounding box center [214, 367] width 82 height 109
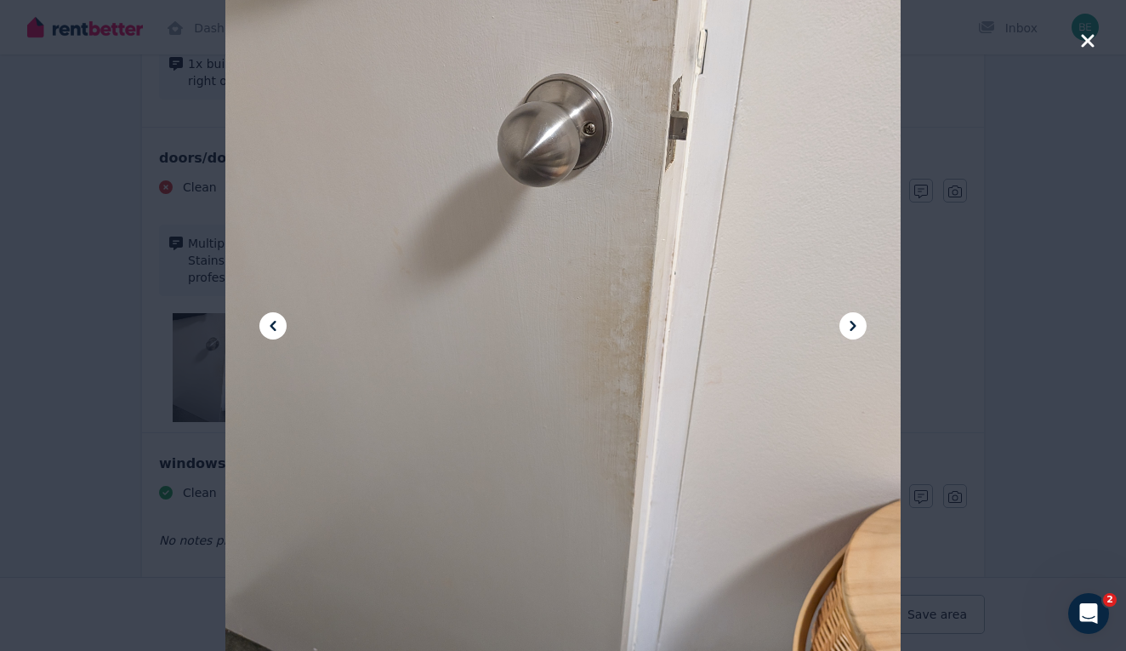
click at [846, 328] on icon at bounding box center [853, 326] width 20 height 20
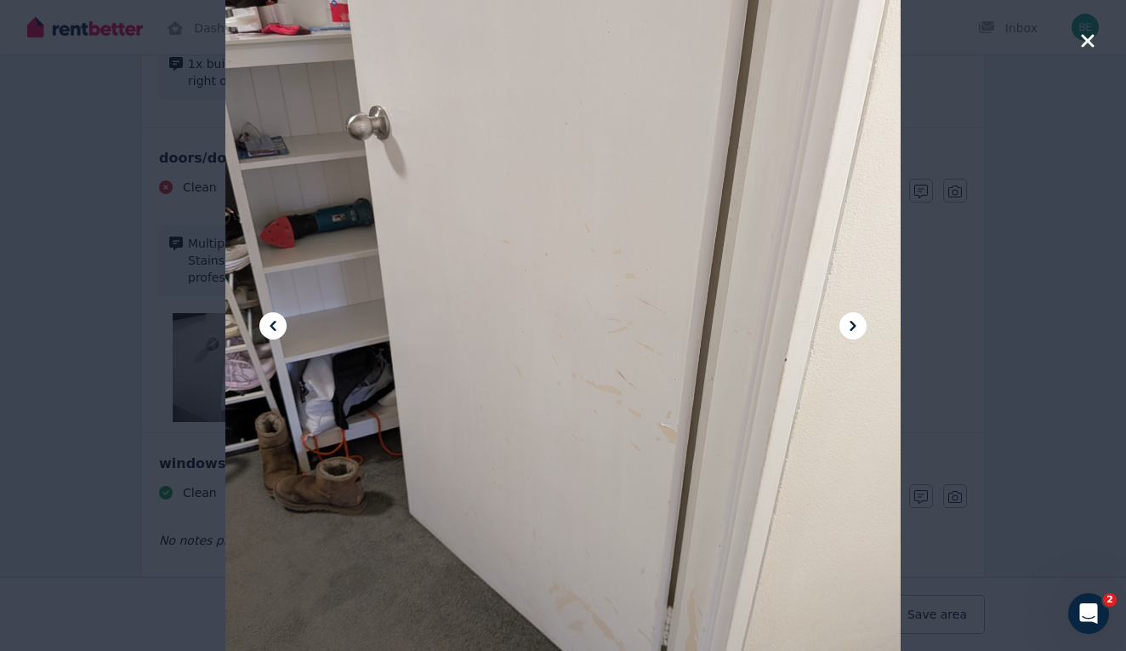
click at [1095, 32] on icon "button" at bounding box center [1087, 41] width 15 height 20
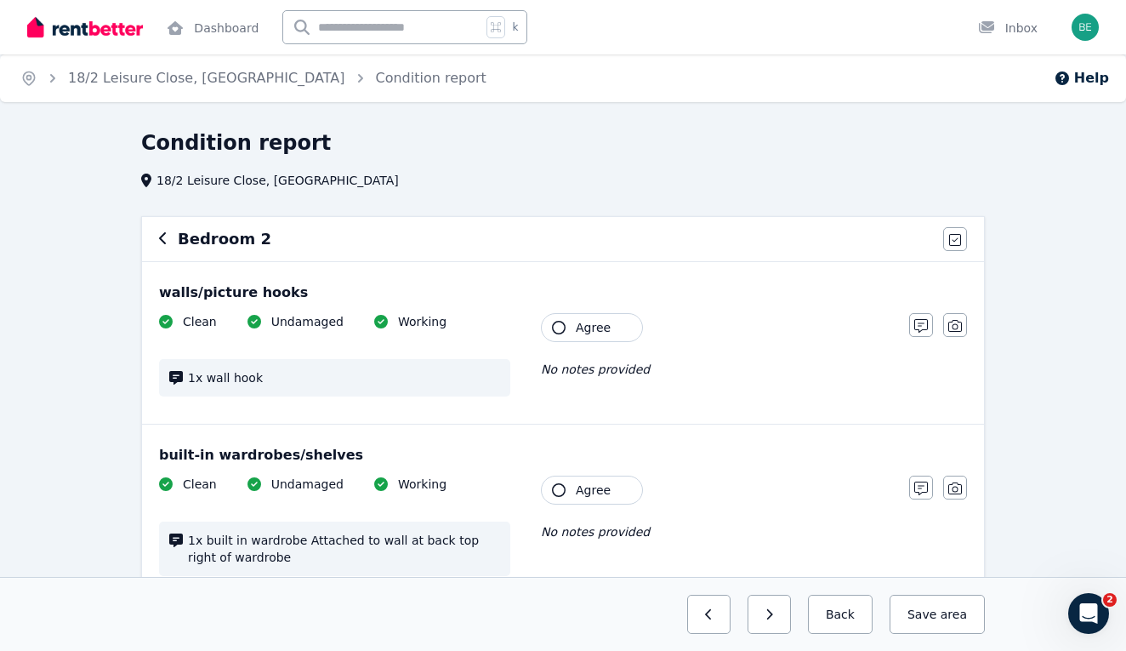
scroll to position [0, 0]
click at [166, 242] on icon "button" at bounding box center [163, 238] width 9 height 14
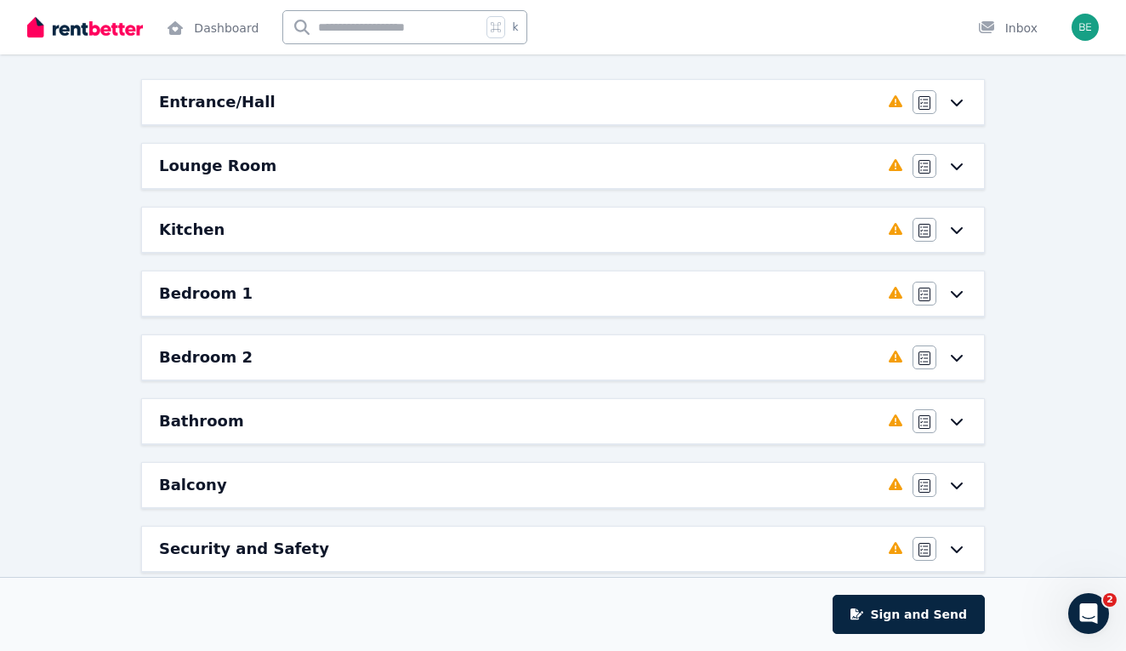
scroll to position [165, 0]
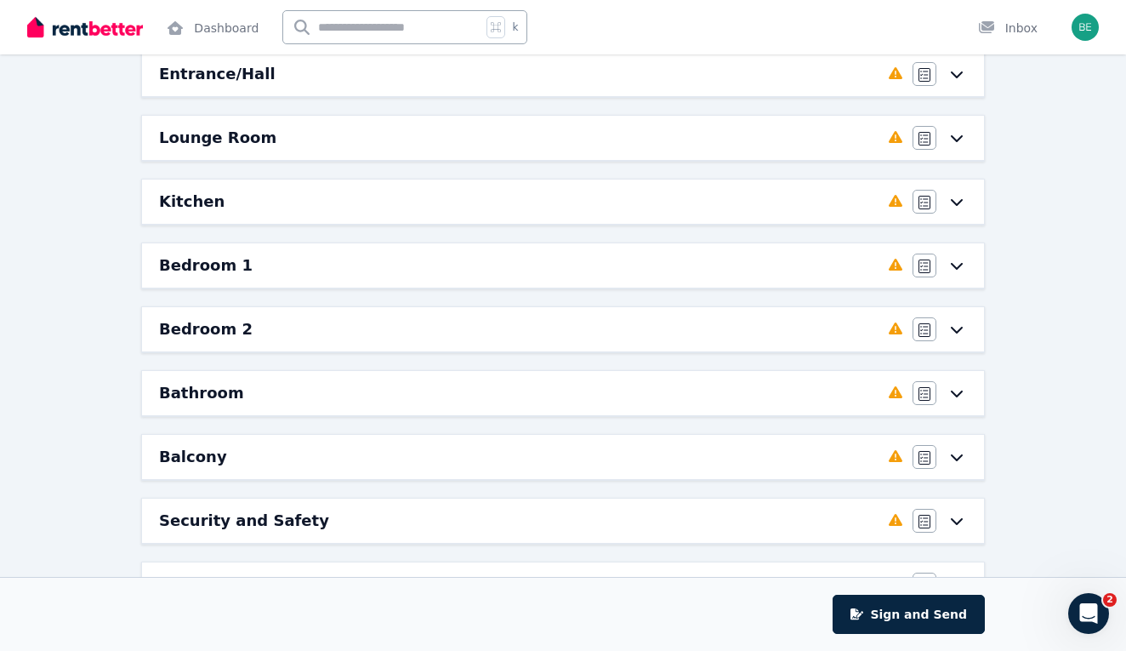
click at [961, 387] on icon at bounding box center [957, 393] width 20 height 14
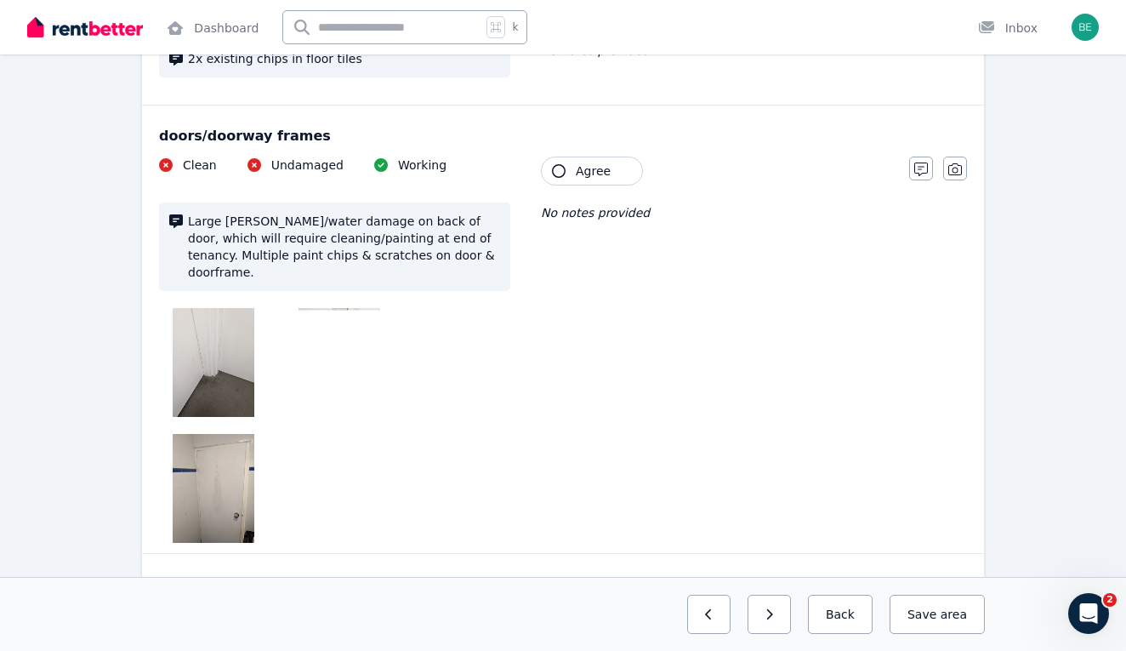
scroll to position [624, 0]
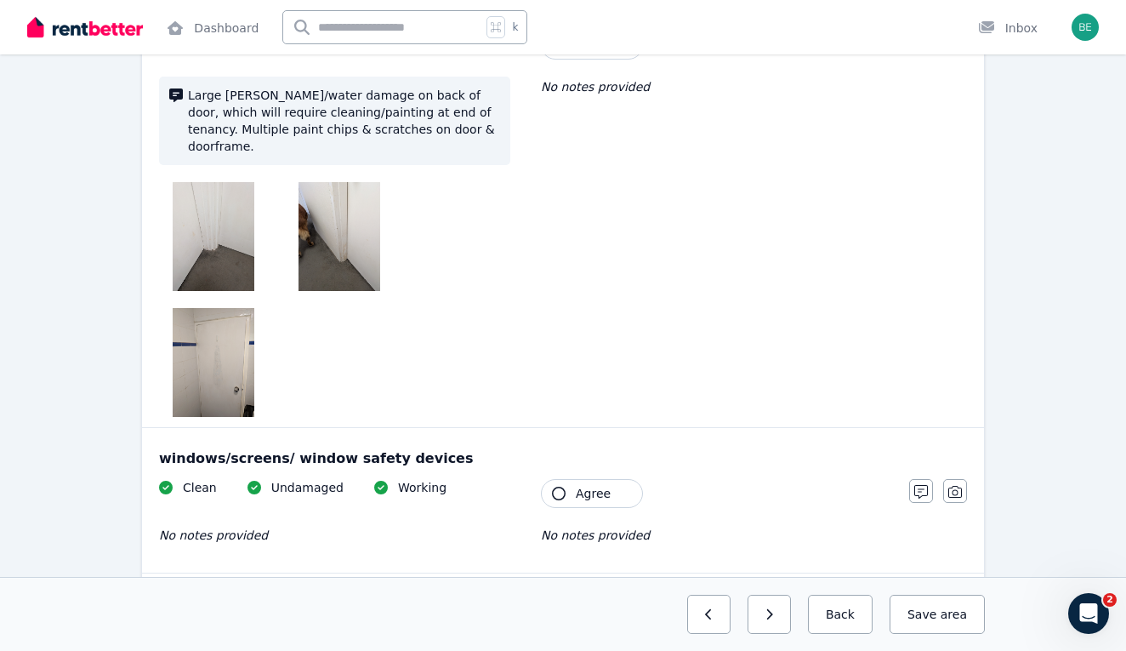
click at [215, 342] on img at bounding box center [214, 362] width 82 height 109
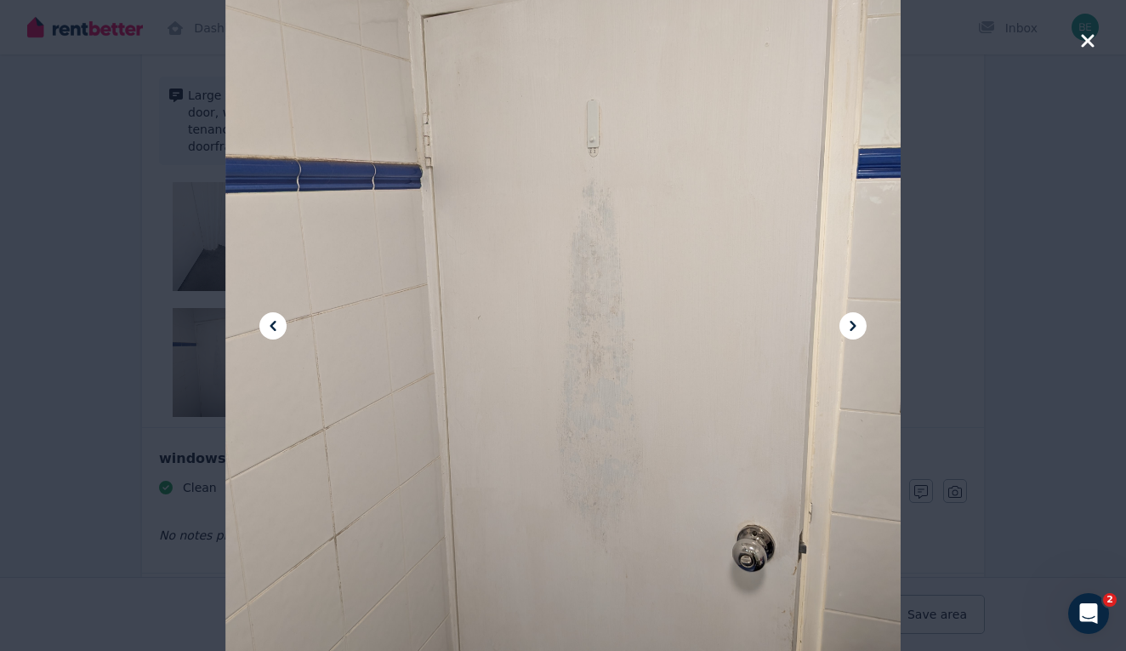
click at [272, 330] on icon at bounding box center [273, 326] width 20 height 20
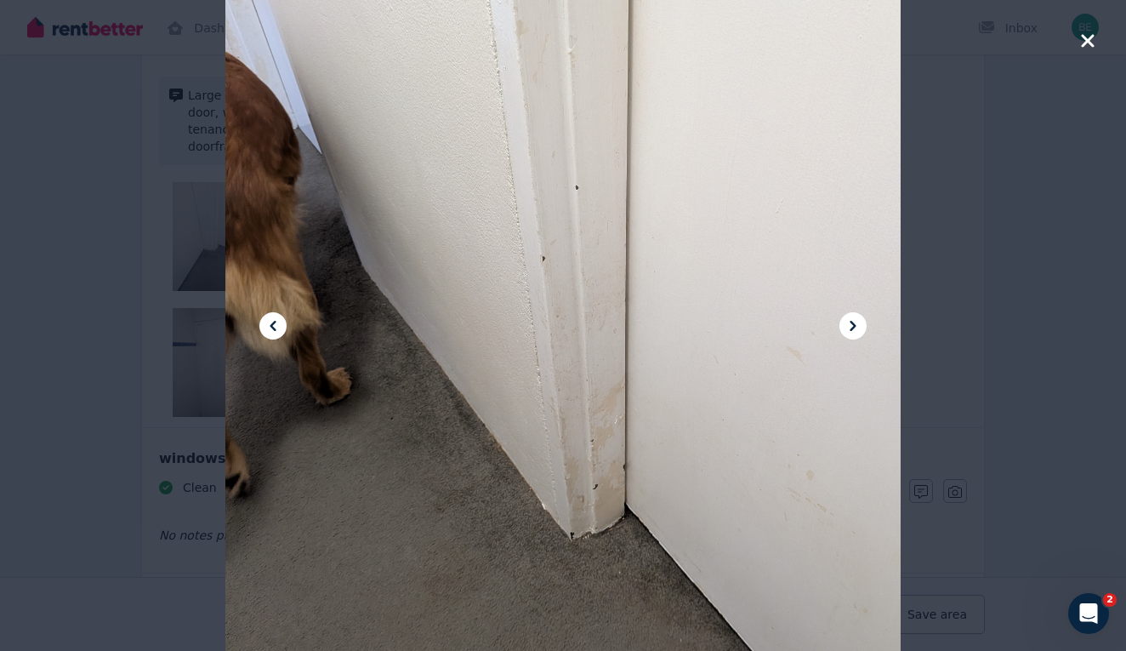
click at [272, 330] on icon at bounding box center [273, 326] width 20 height 20
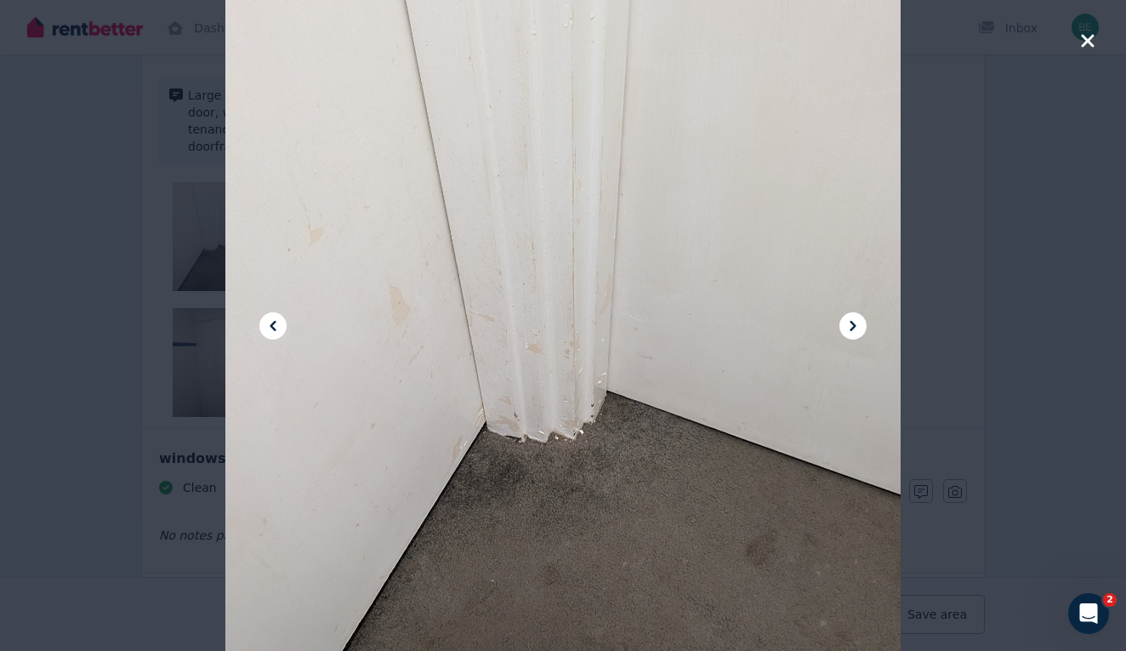
click at [854, 328] on icon at bounding box center [854, 326] width 6 height 10
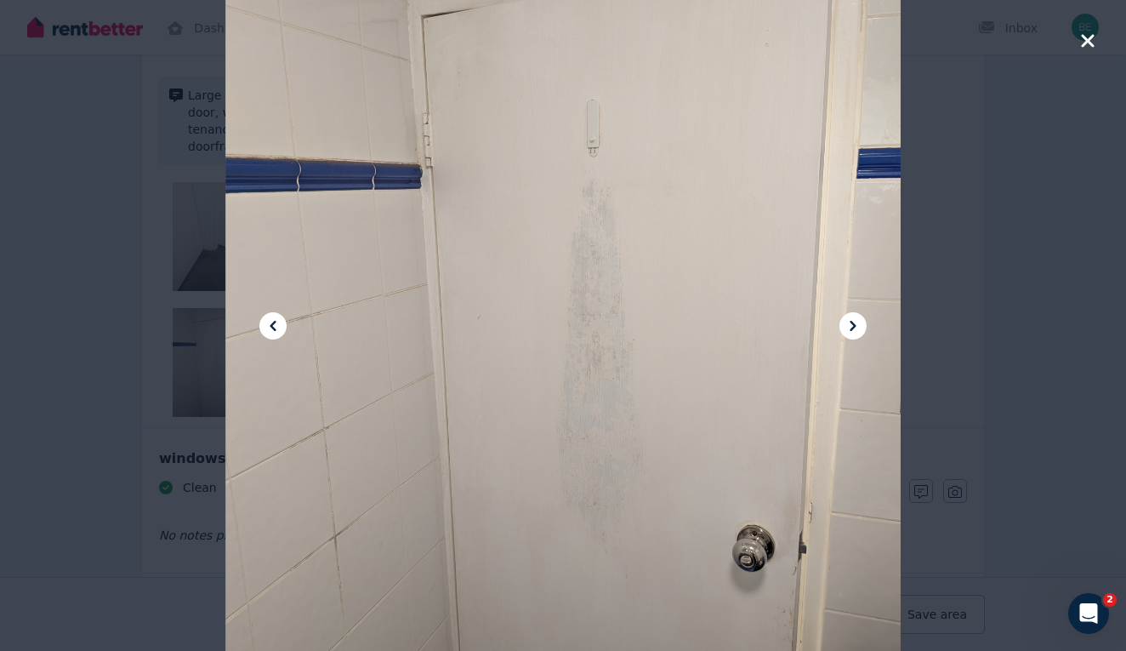
click at [1084, 34] on icon "button" at bounding box center [1087, 41] width 15 height 20
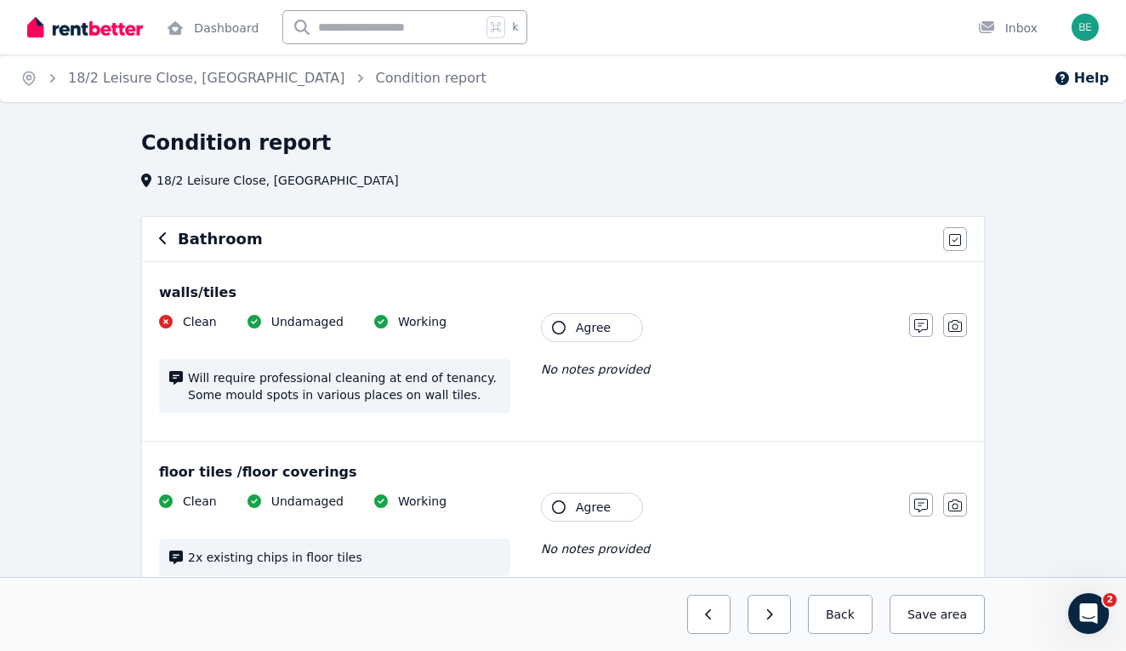
scroll to position [0, 0]
click at [165, 239] on icon "button" at bounding box center [163, 238] width 9 height 14
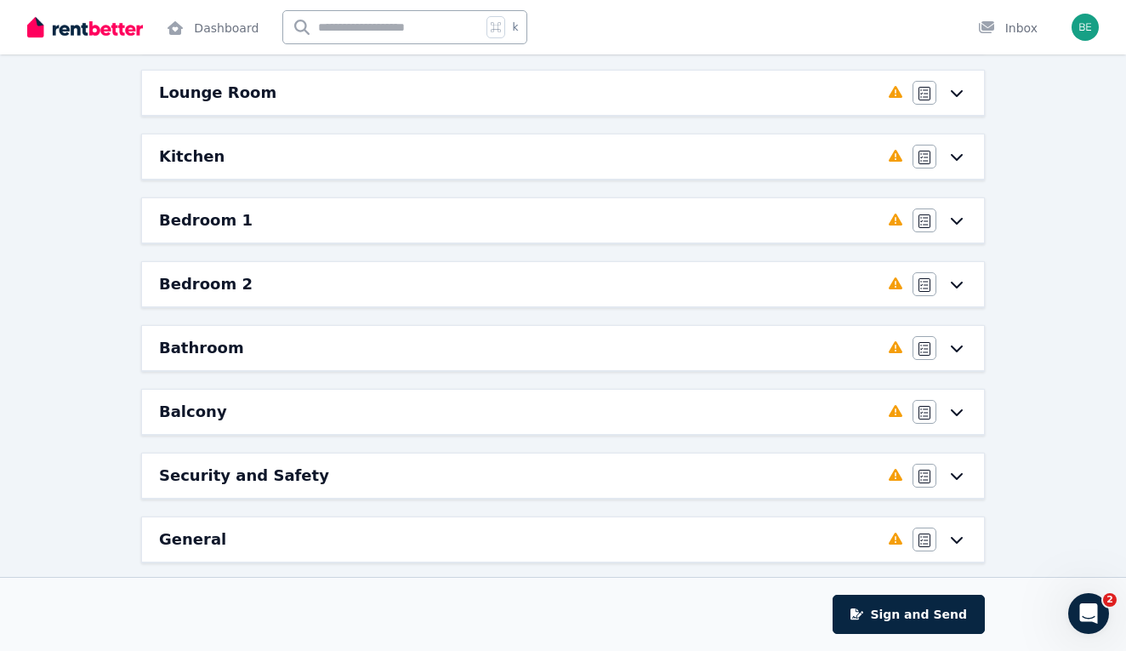
scroll to position [274, 0]
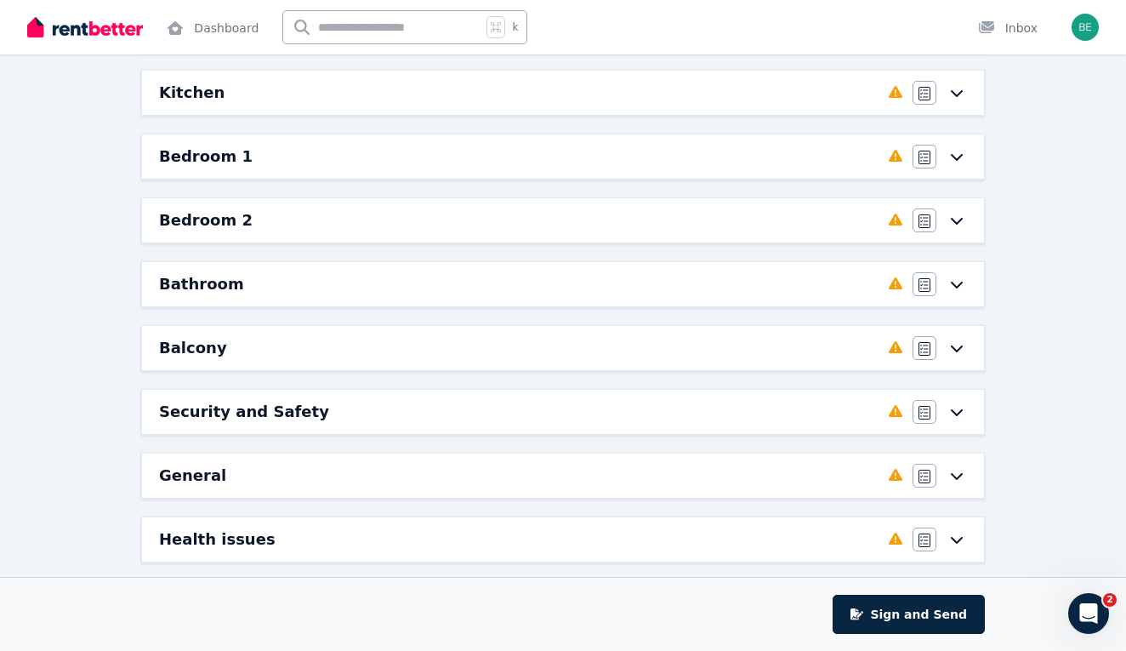
click at [965, 345] on icon at bounding box center [957, 348] width 20 height 14
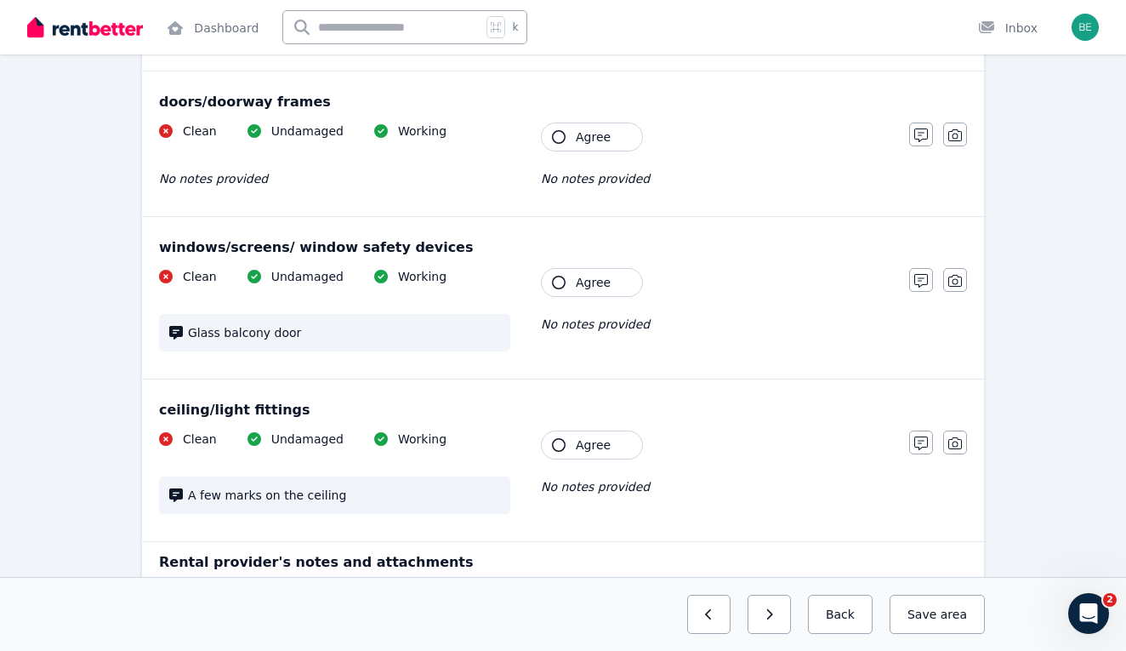
scroll to position [395, 0]
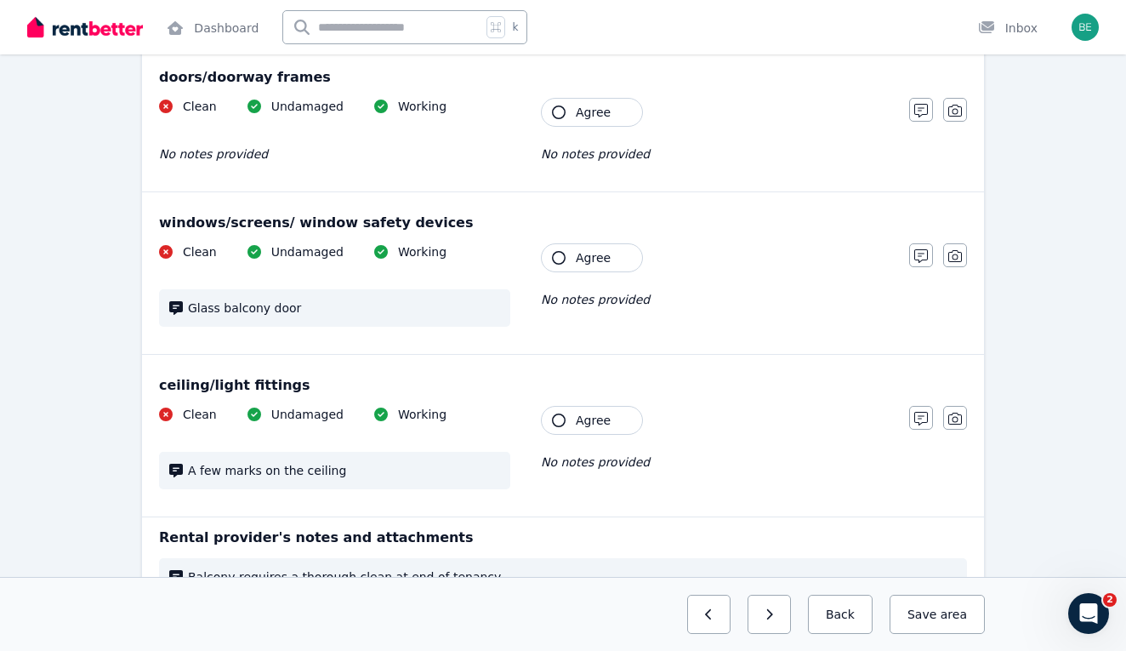
click at [293, 462] on span "A few marks on the ceiling" at bounding box center [344, 470] width 312 height 17
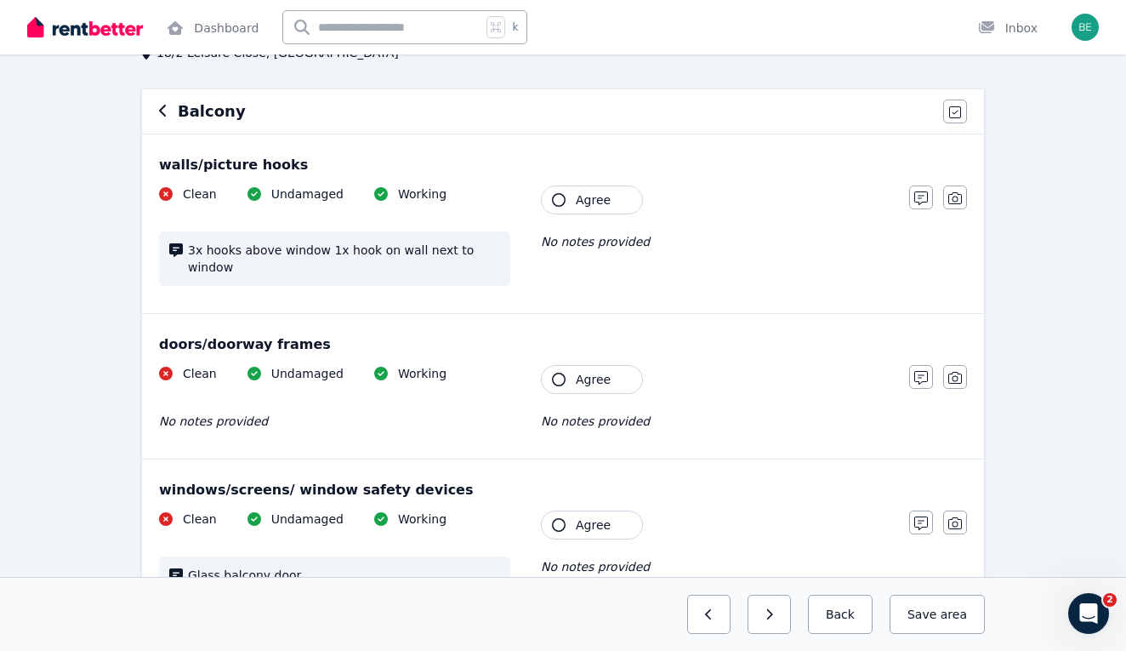
scroll to position [31, 0]
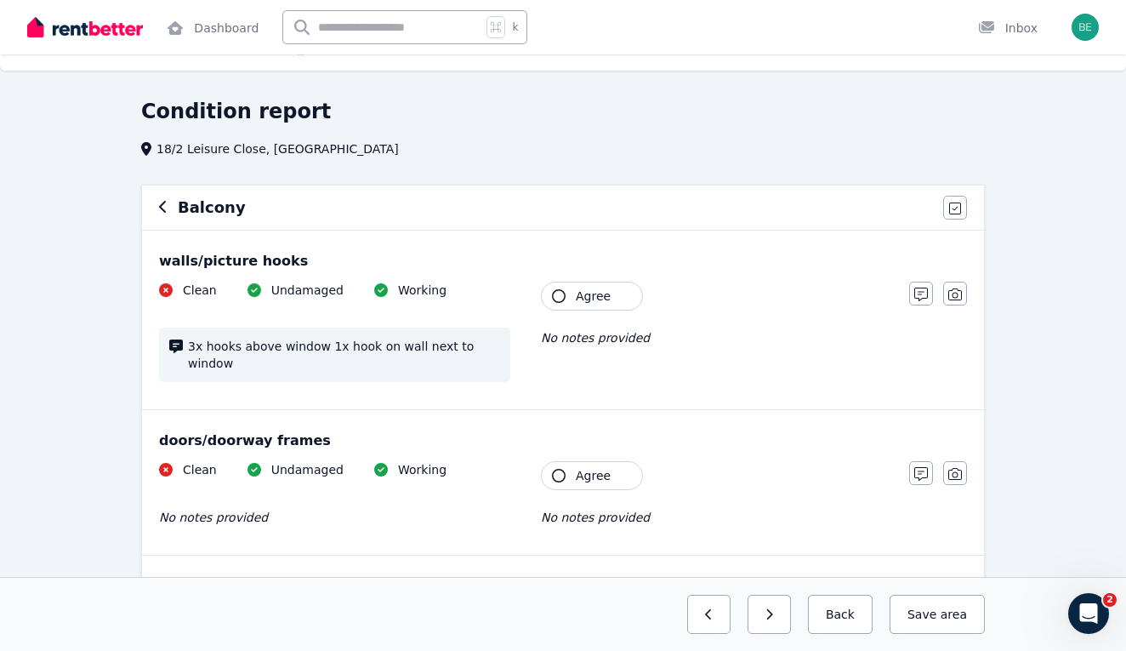
click at [161, 201] on icon "button" at bounding box center [163, 207] width 9 height 14
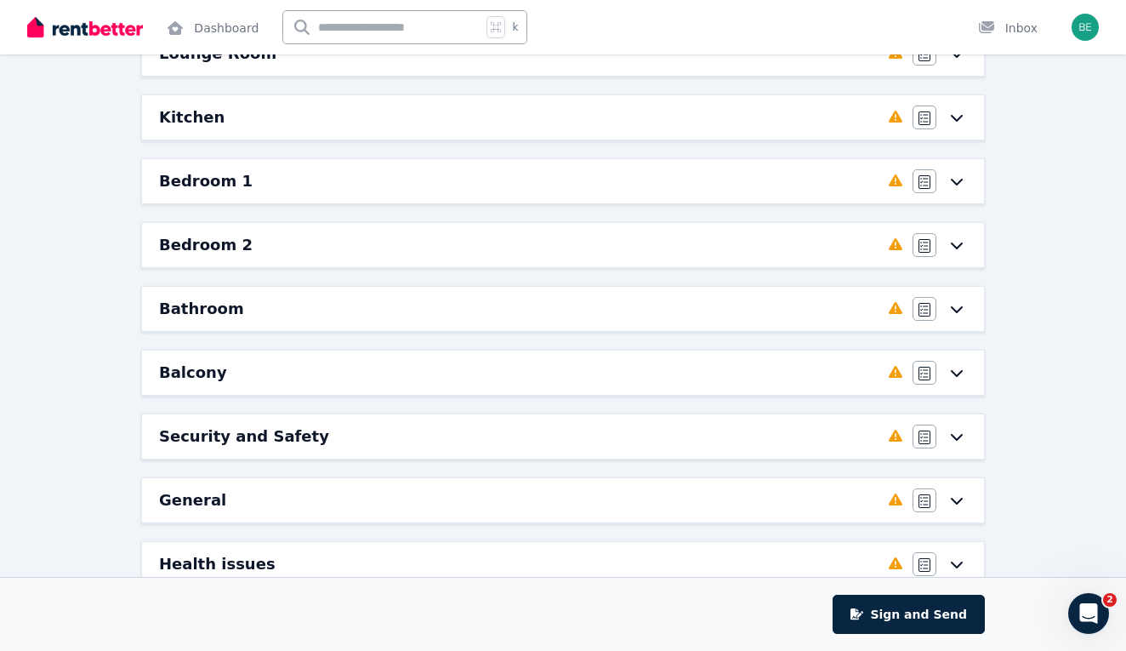
scroll to position [360, 0]
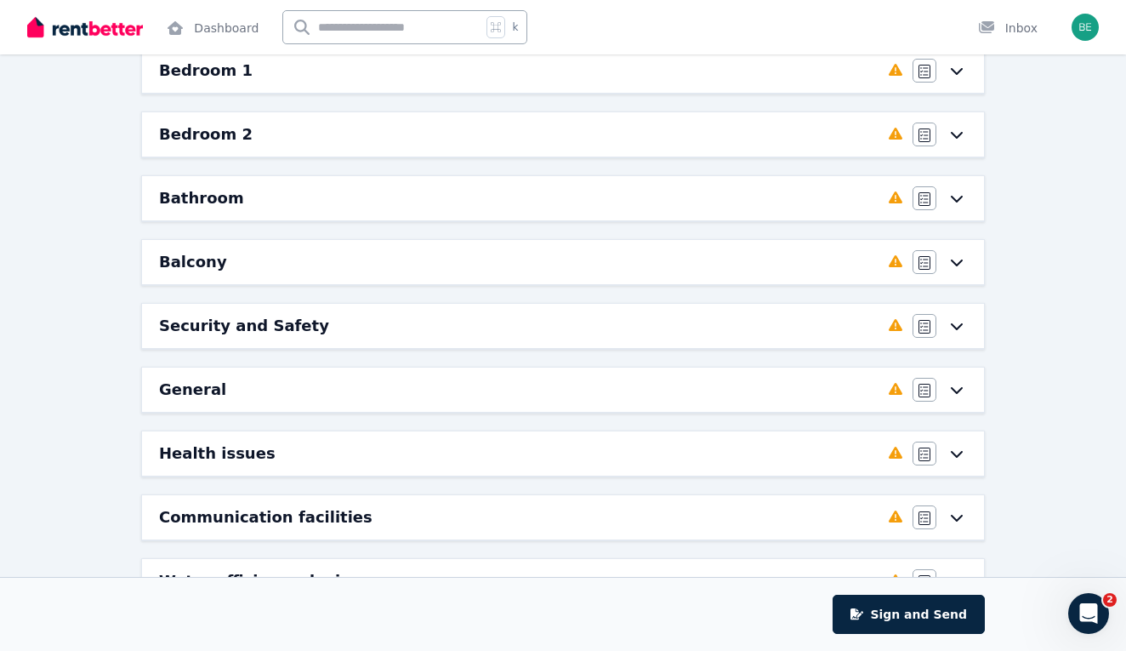
click at [964, 330] on icon at bounding box center [957, 326] width 20 height 14
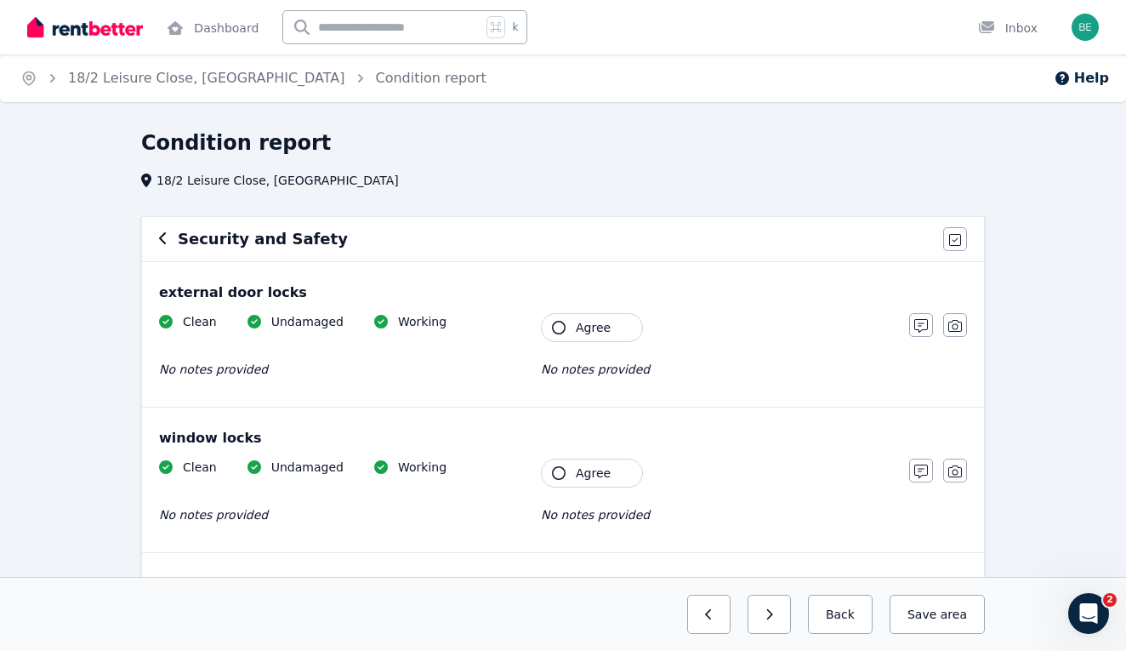
scroll to position [0, 0]
click at [163, 234] on icon "button" at bounding box center [163, 238] width 9 height 14
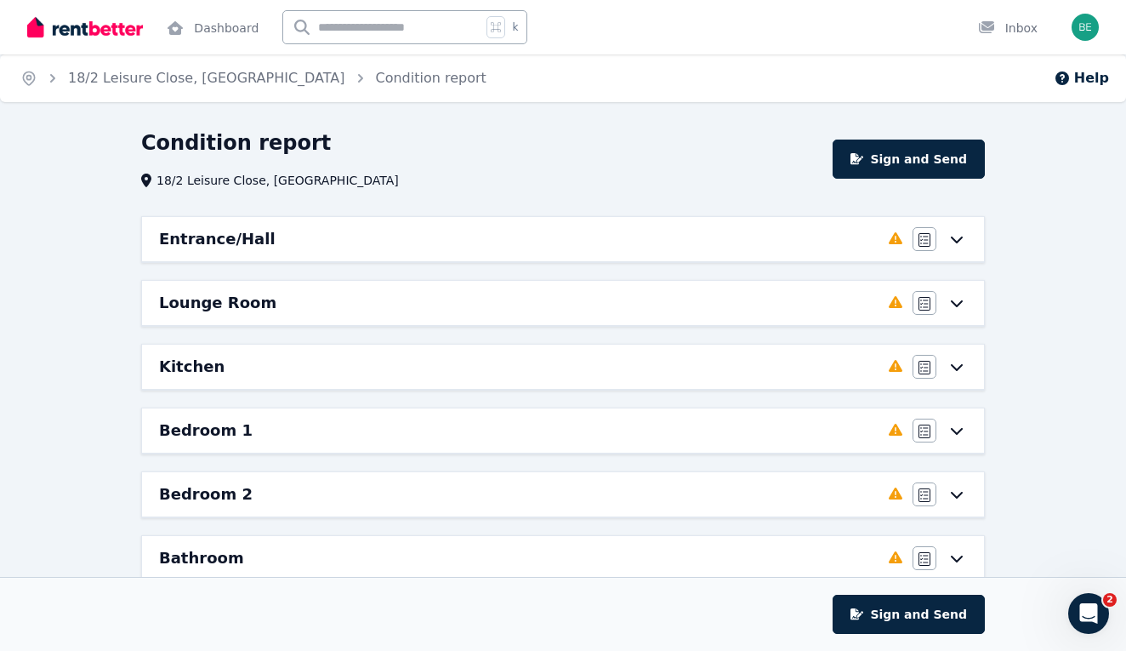
scroll to position [293, 0]
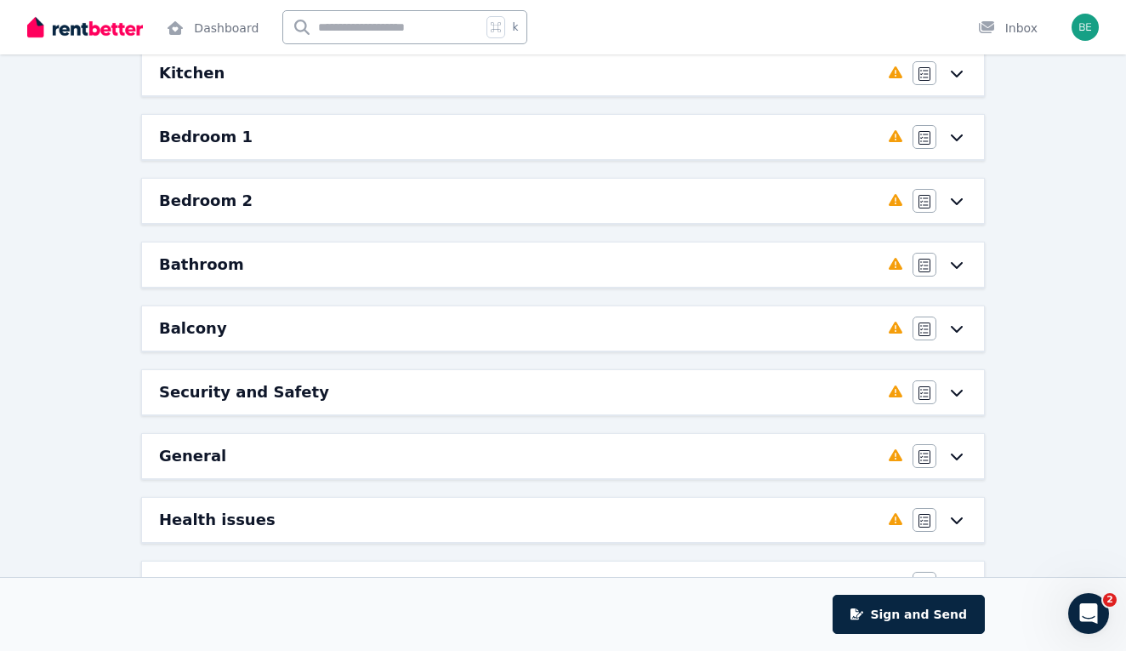
click at [965, 449] on icon at bounding box center [957, 456] width 20 height 14
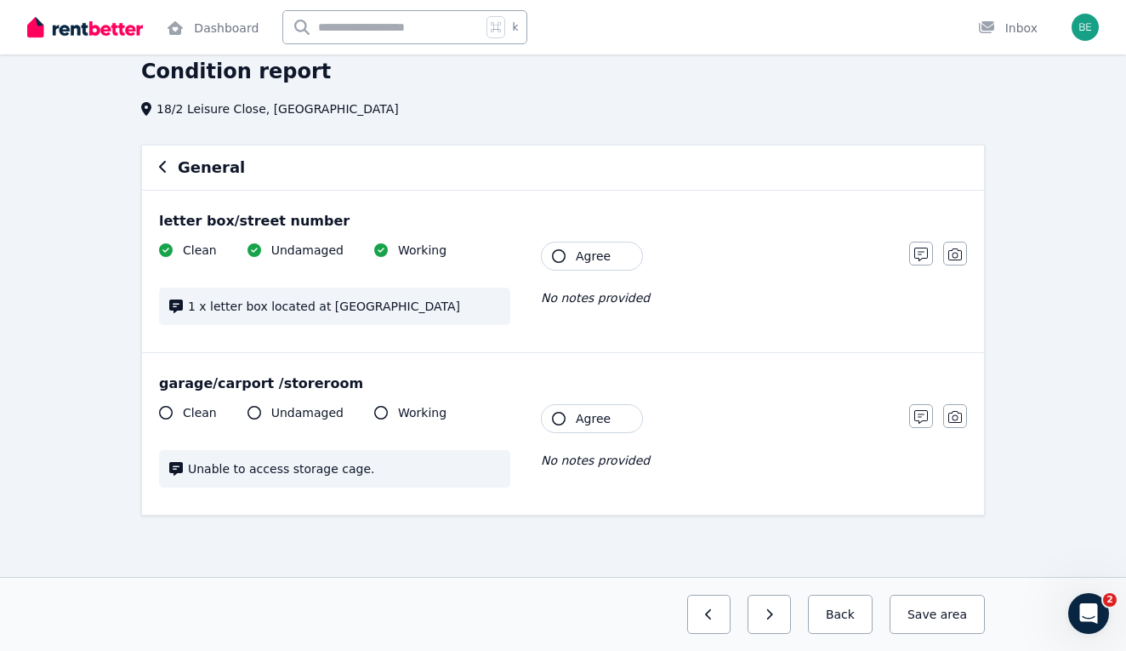
scroll to position [71, 0]
click at [158, 167] on div "General" at bounding box center [563, 167] width 842 height 44
click at [165, 157] on div "General" at bounding box center [563, 168] width 808 height 24
click at [165, 170] on icon "button" at bounding box center [163, 167] width 9 height 14
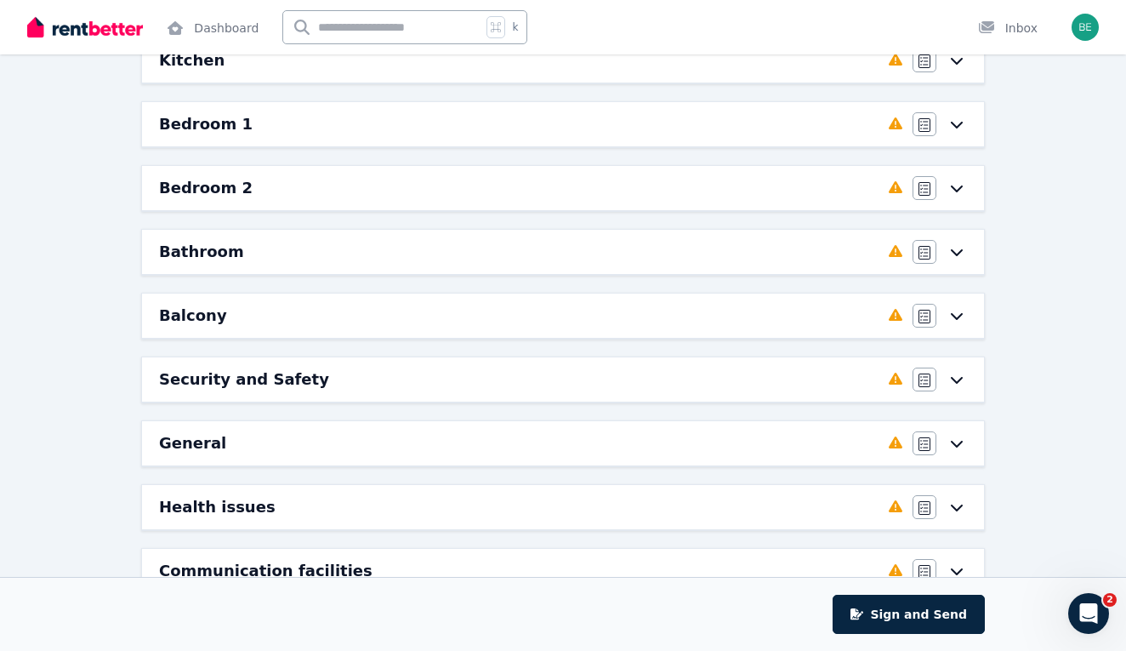
scroll to position [345, 0]
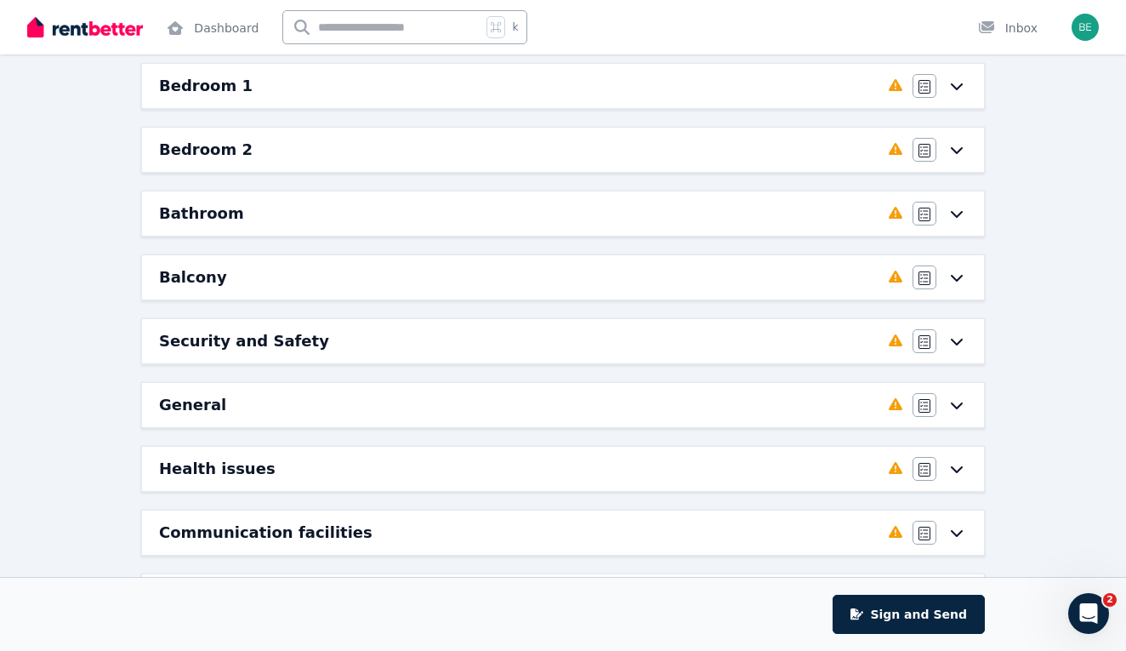
click at [960, 467] on icon at bounding box center [957, 469] width 20 height 14
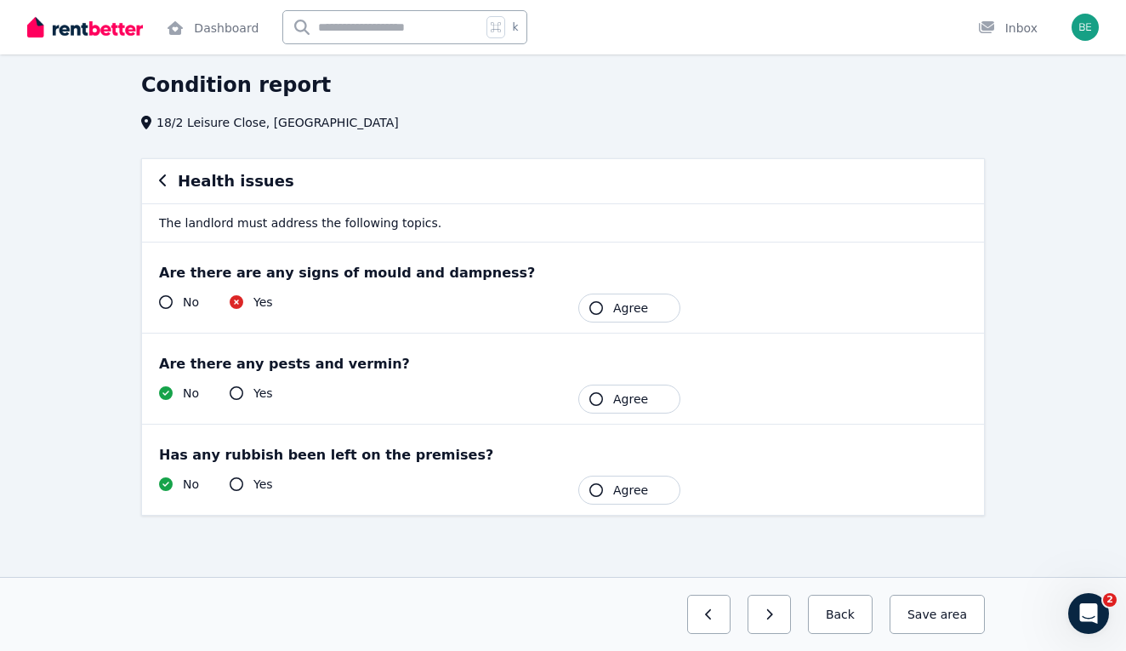
scroll to position [58, 0]
click at [166, 182] on icon "button" at bounding box center [163, 181] width 9 height 14
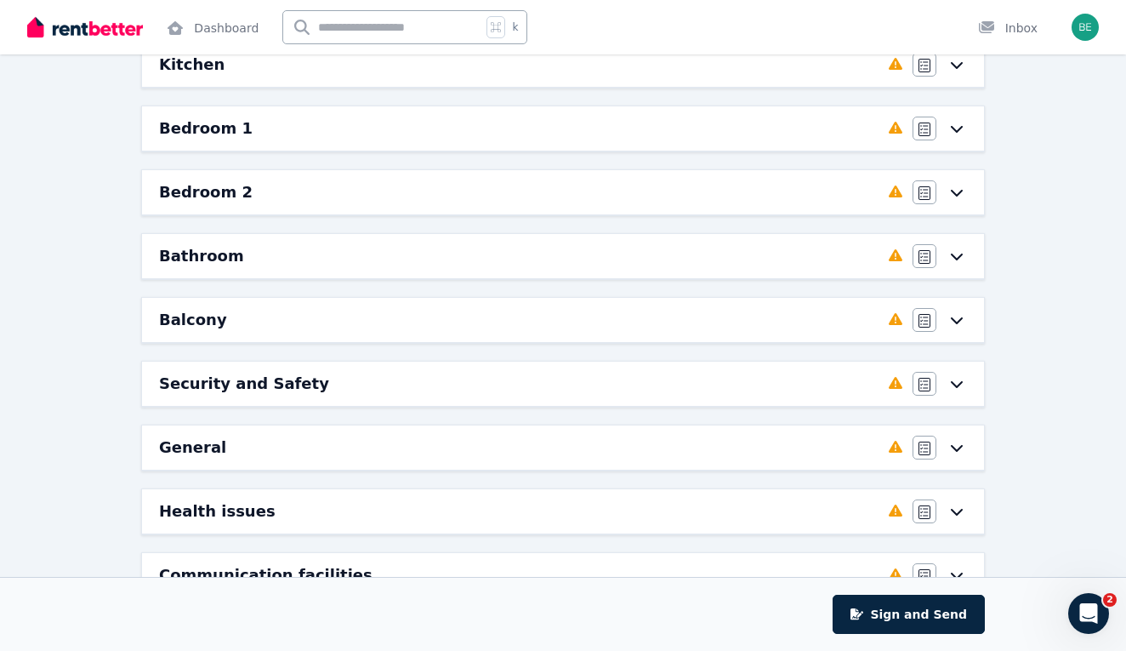
scroll to position [460, 0]
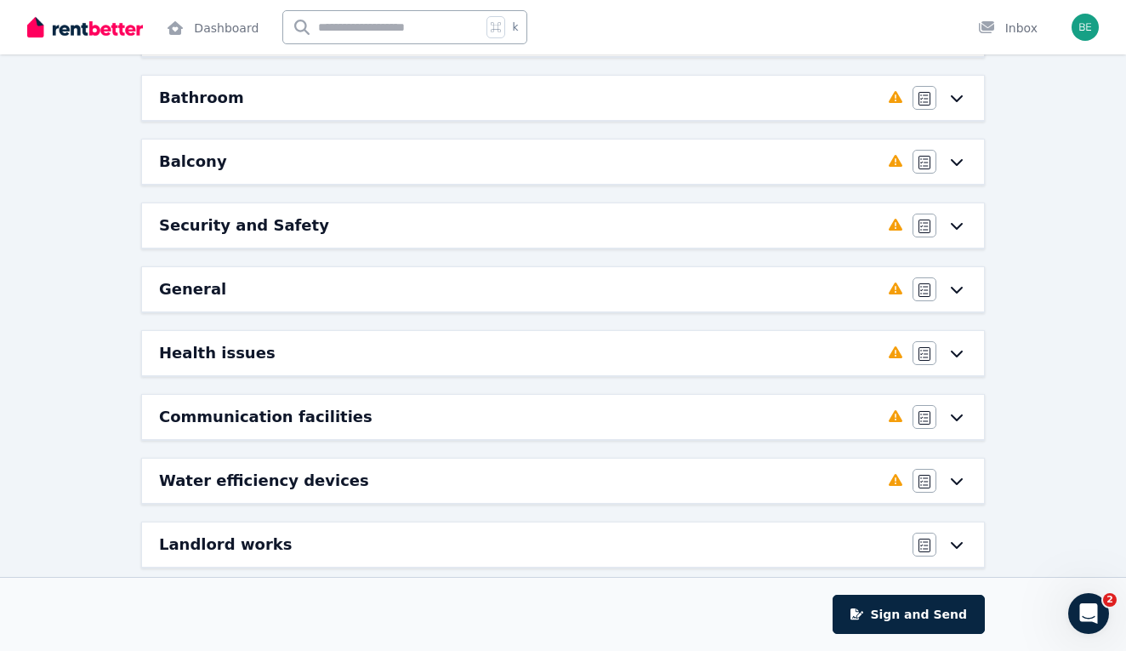
click at [961, 410] on icon at bounding box center [957, 417] width 20 height 14
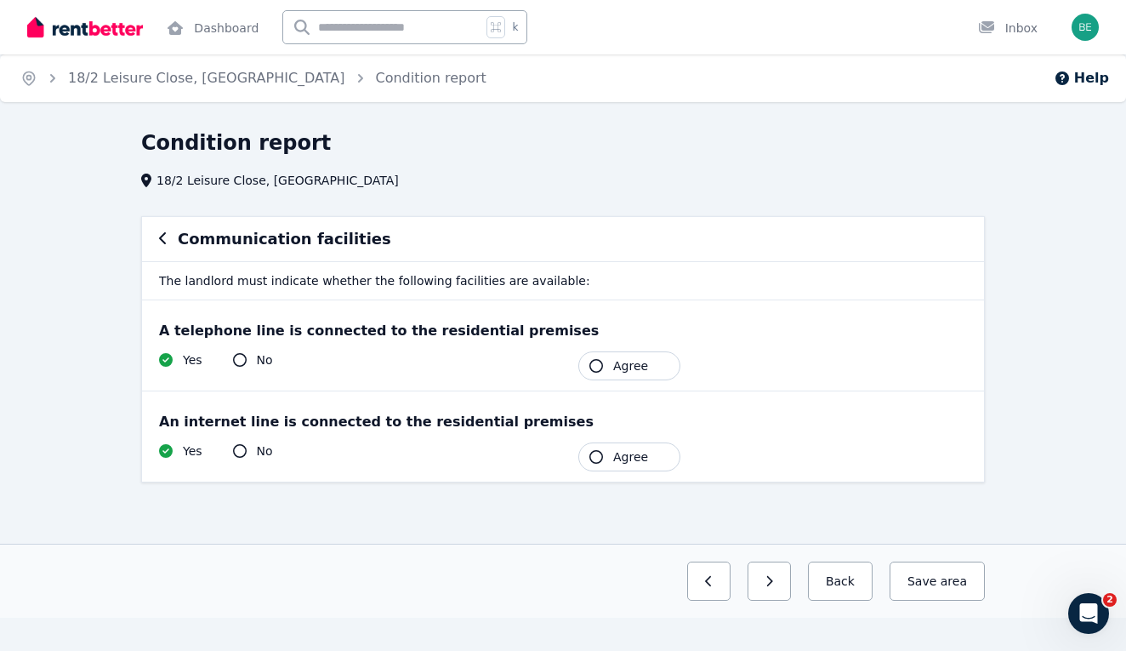
click at [159, 241] on icon "button" at bounding box center [163, 238] width 9 height 14
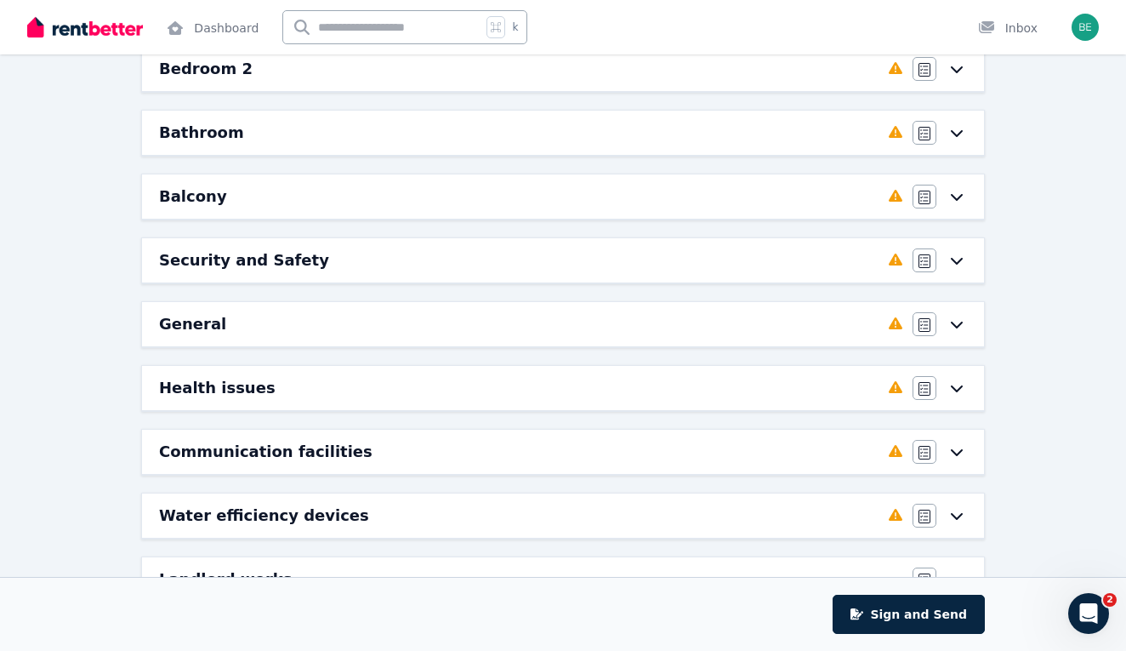
scroll to position [482, 0]
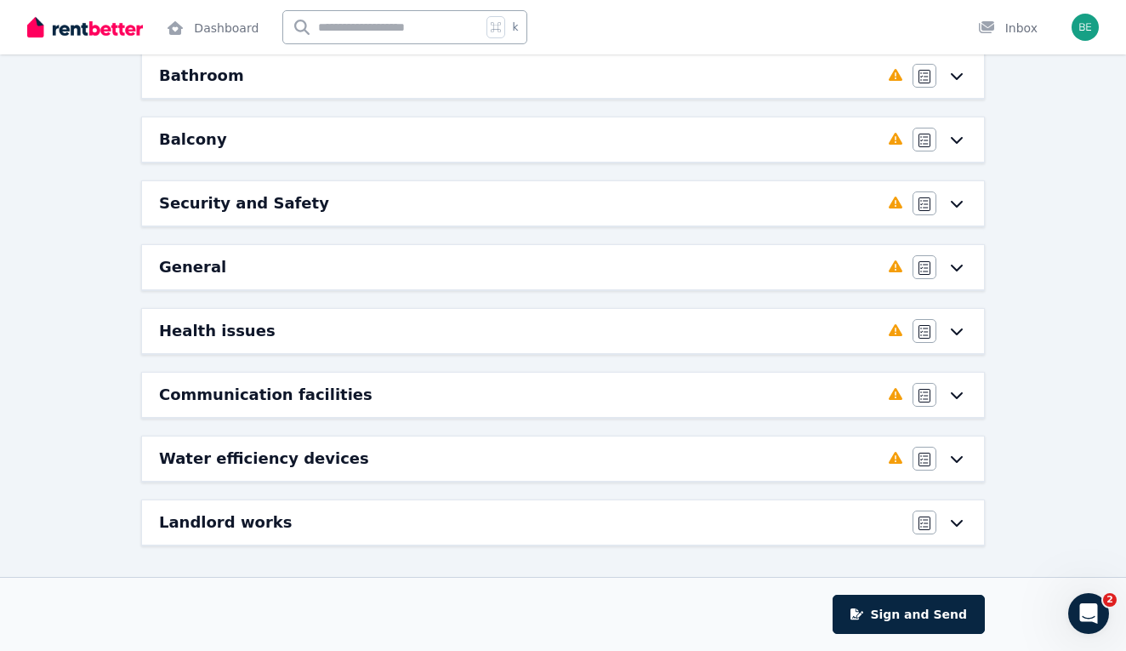
click at [967, 464] on div "Water efficiency devices Completed 0%, 3 left Agree/Disagree" at bounding box center [563, 458] width 842 height 44
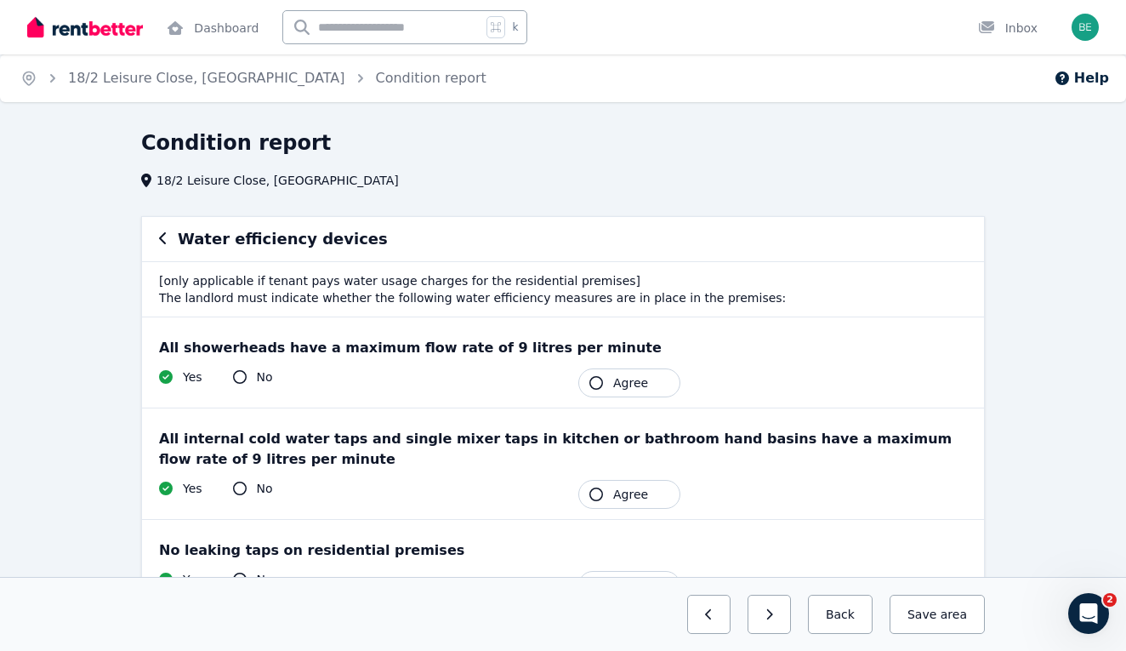
scroll to position [0, 0]
click at [159, 231] on button "button" at bounding box center [163, 239] width 9 height 20
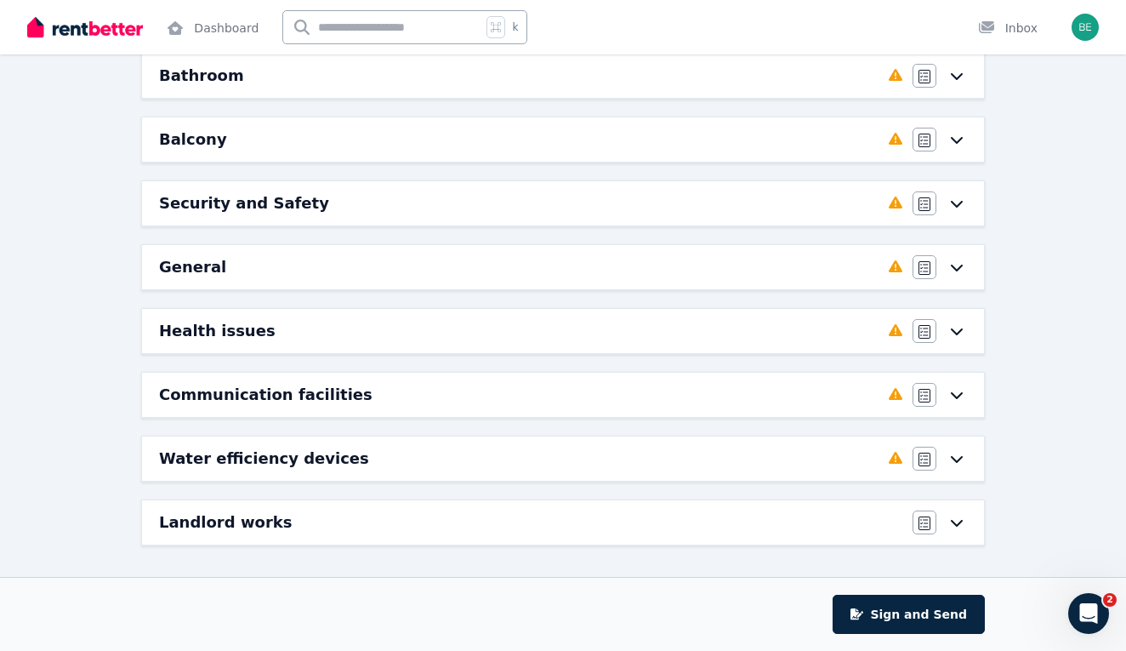
scroll to position [482, 0]
click at [962, 527] on icon at bounding box center [957, 522] width 20 height 14
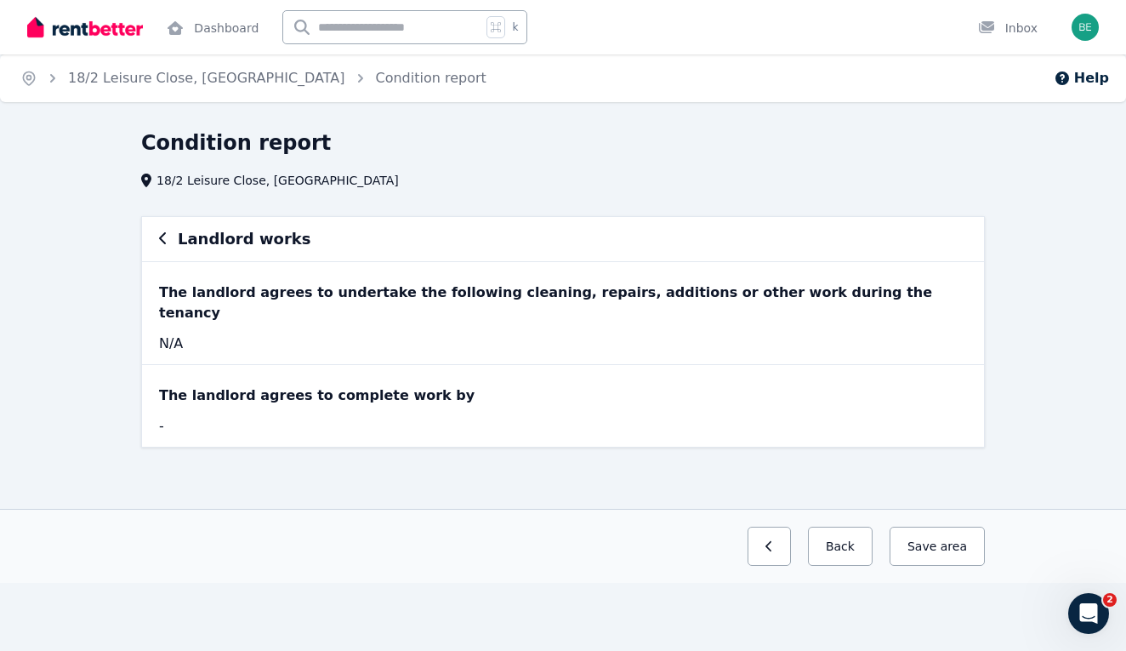
click at [162, 242] on icon "button" at bounding box center [162, 238] width 7 height 12
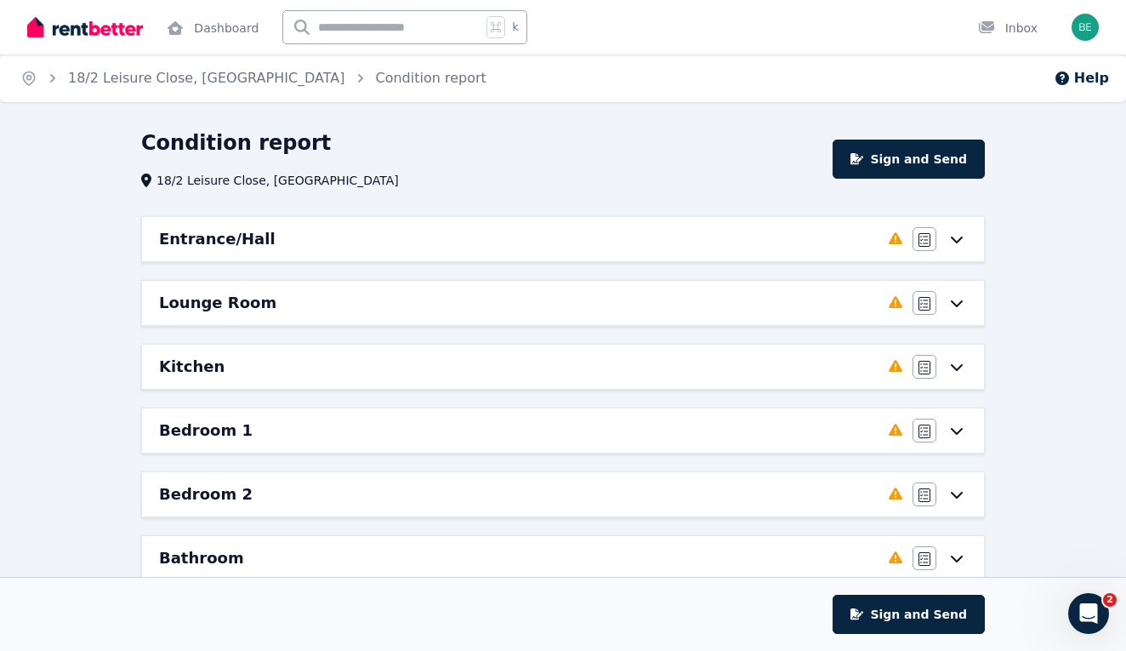
click at [964, 236] on icon at bounding box center [957, 239] width 20 height 14
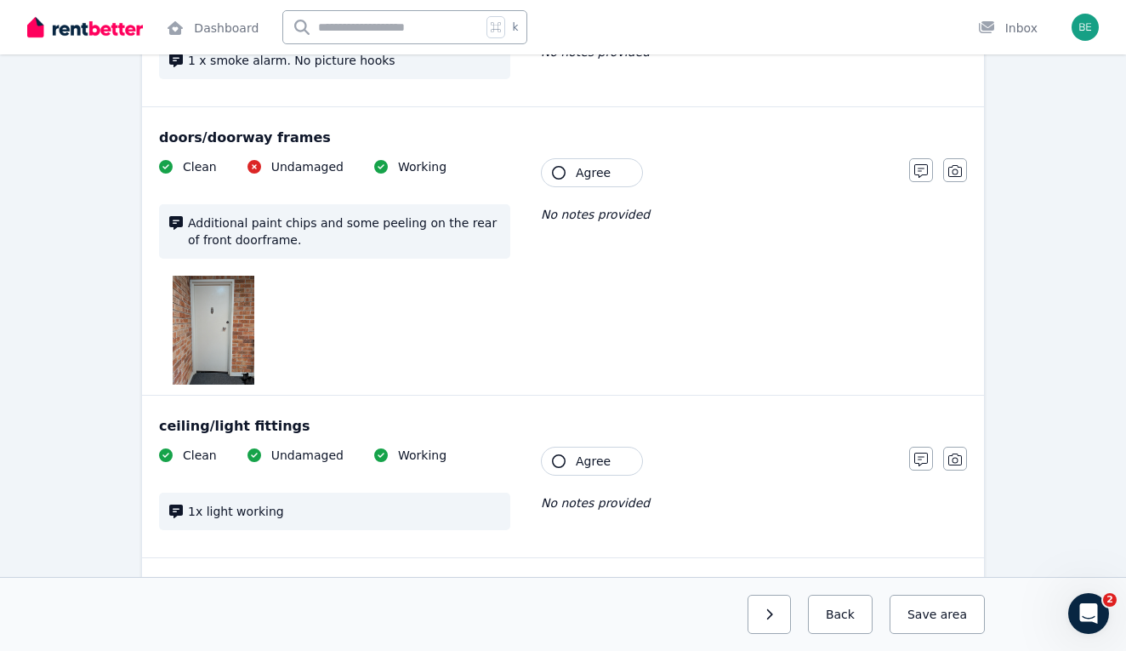
scroll to position [146, 0]
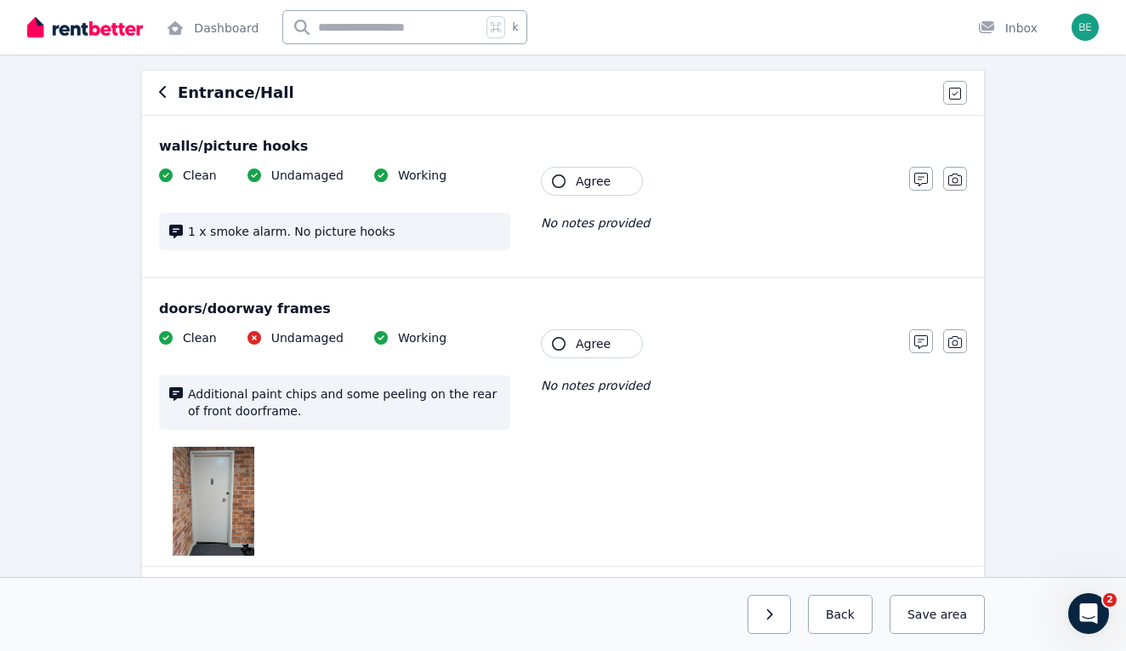
click at [242, 485] on img at bounding box center [214, 501] width 82 height 109
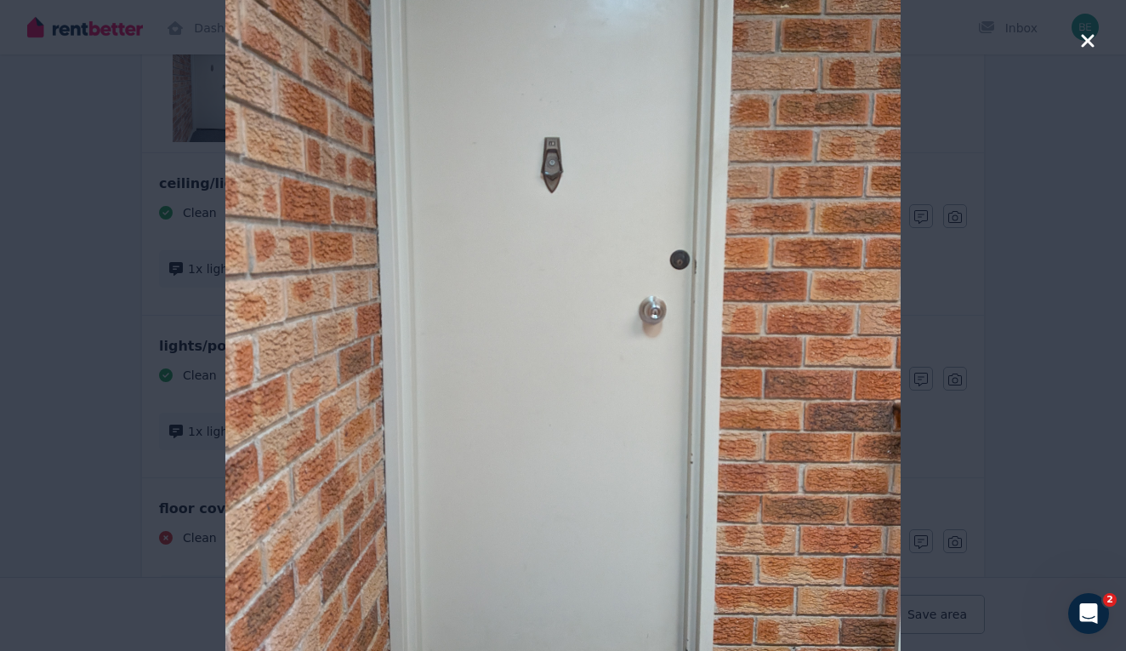
scroll to position [589, 0]
click at [1085, 37] on icon "button" at bounding box center [1087, 40] width 13 height 13
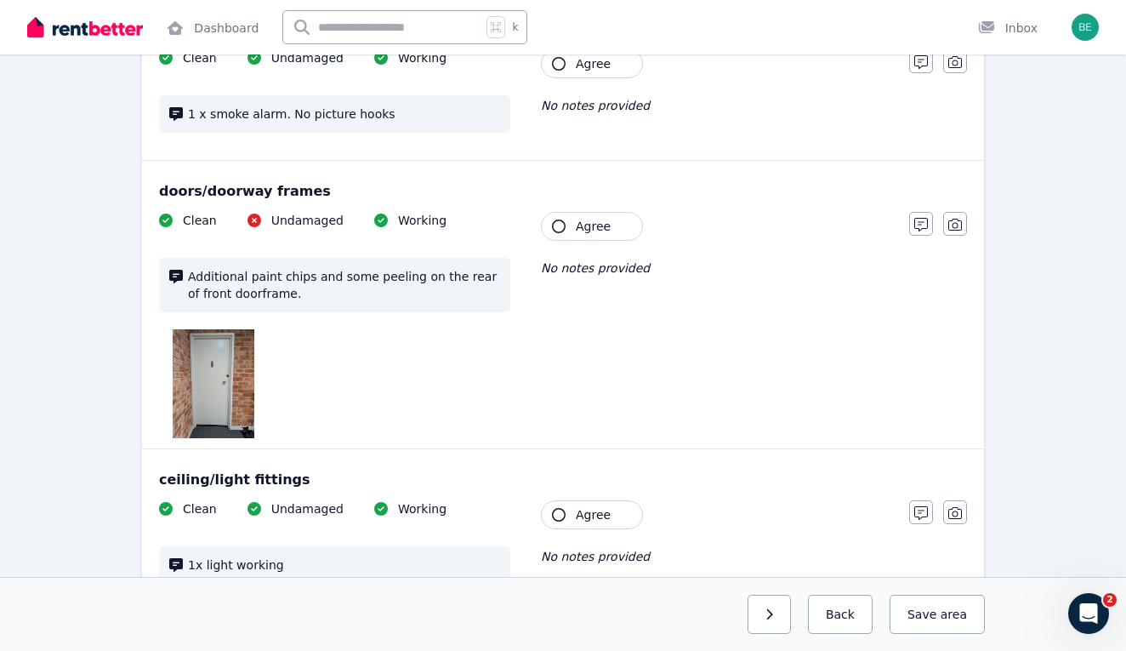
scroll to position [157, 0]
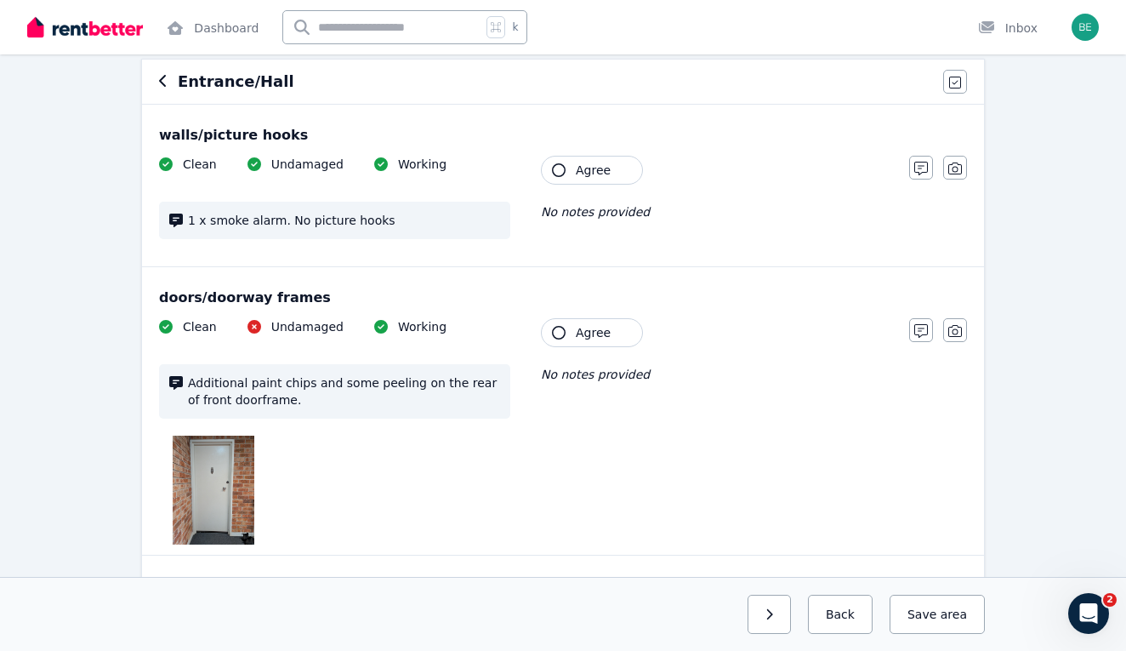
click at [249, 397] on span "Additional paint chips and some peeling on the rear of front doorframe." at bounding box center [344, 391] width 312 height 34
click at [165, 384] on div "Additional paint chips and some peeling on the rear of front doorframe." at bounding box center [334, 391] width 351 height 54
click at [177, 384] on icon at bounding box center [176, 383] width 14 height 14
click at [225, 490] on img at bounding box center [214, 490] width 82 height 109
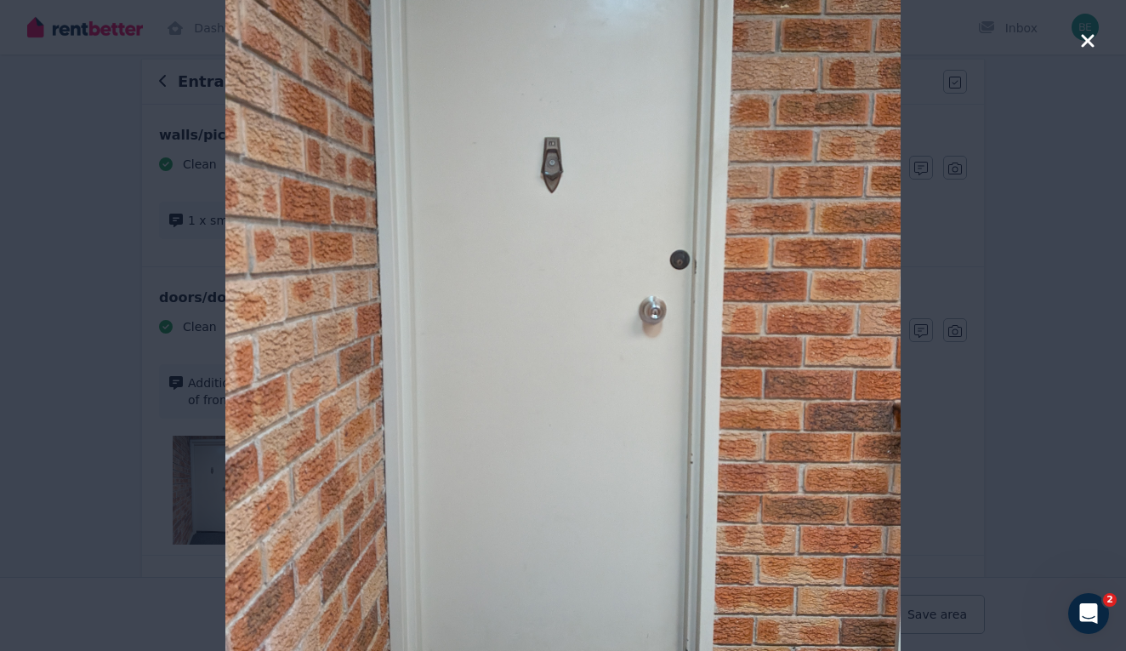
click at [1099, 39] on div at bounding box center [563, 325] width 1126 height 651
